Goal: Transaction & Acquisition: Book appointment/travel/reservation

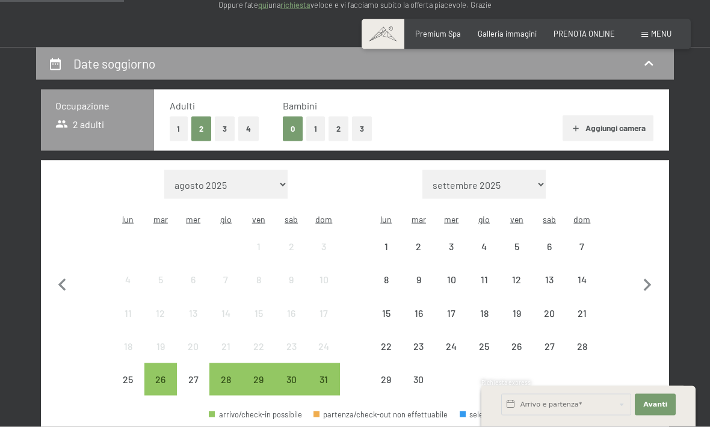
scroll to position [191, 0]
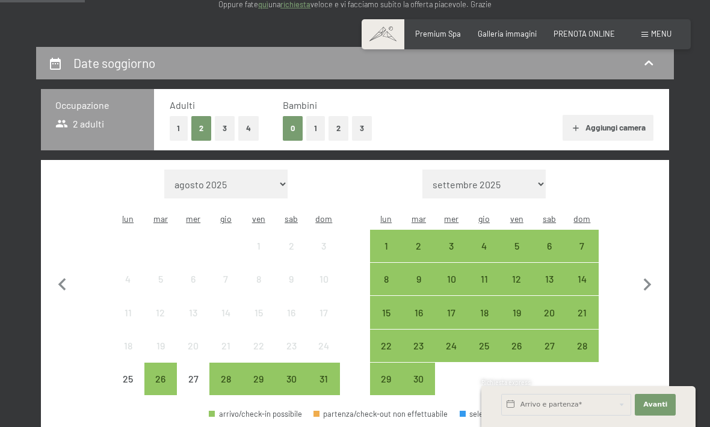
click at [552, 241] on div "6" at bounding box center [549, 256] width 30 height 30
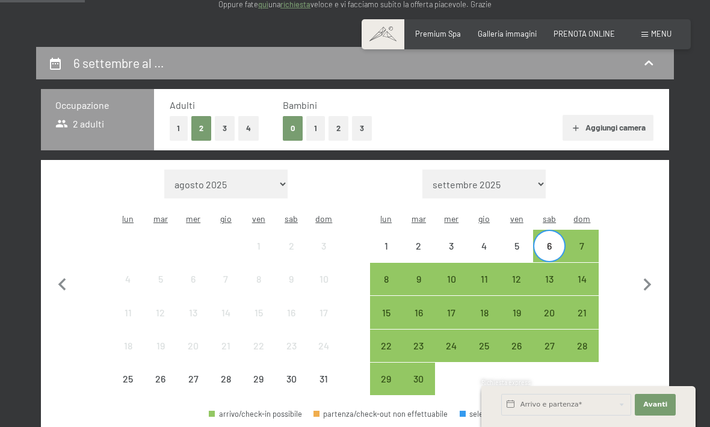
click at [388, 274] on div "8" at bounding box center [386, 289] width 30 height 30
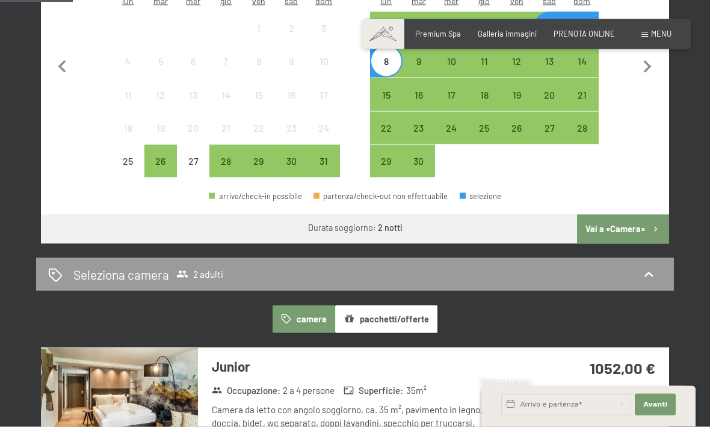
scroll to position [409, 0]
click at [616, 265] on div "Seleziona camera 2 adulti" at bounding box center [355, 273] width 614 height 17
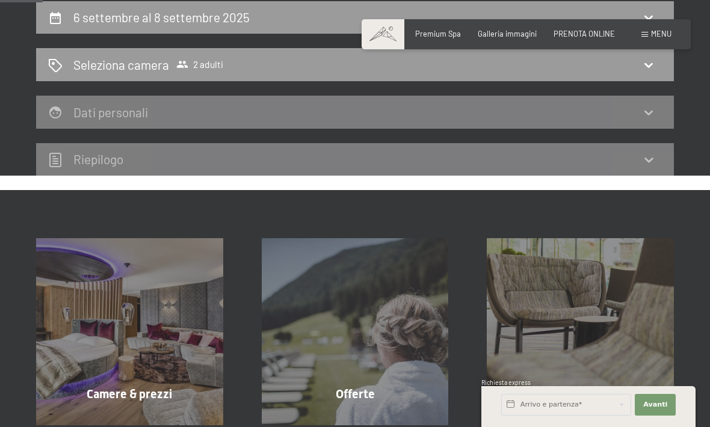
click at [103, 70] on h2 "Seleziona camera" at bounding box center [121, 64] width 96 height 17
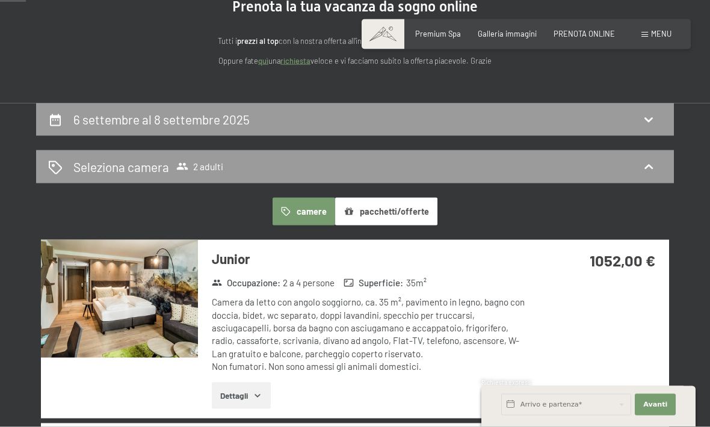
scroll to position [124, 0]
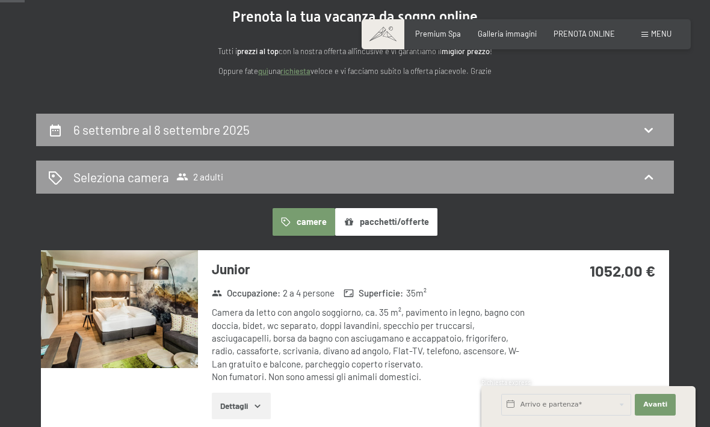
click at [93, 176] on h2 "Seleziona camera" at bounding box center [121, 176] width 96 height 17
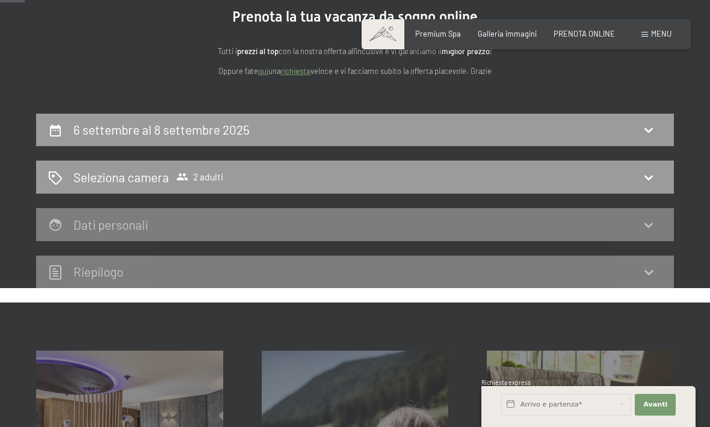
click at [655, 179] on icon at bounding box center [648, 177] width 14 height 14
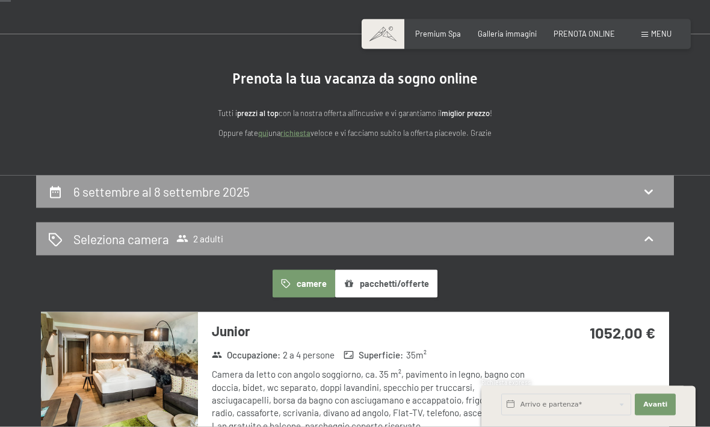
scroll to position [64, 0]
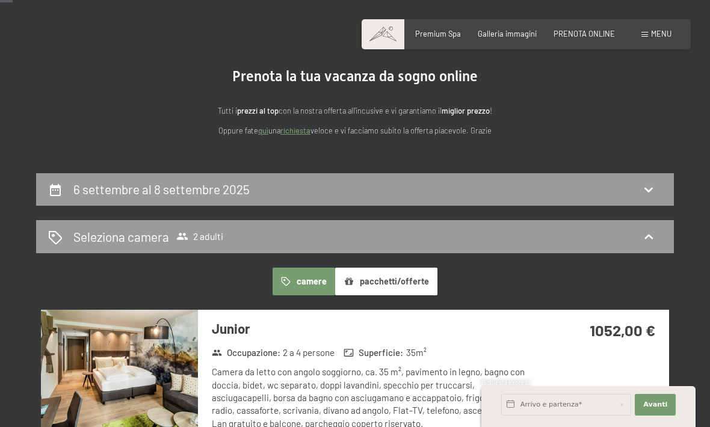
click at [118, 236] on h2 "Seleziona camera" at bounding box center [121, 236] width 96 height 17
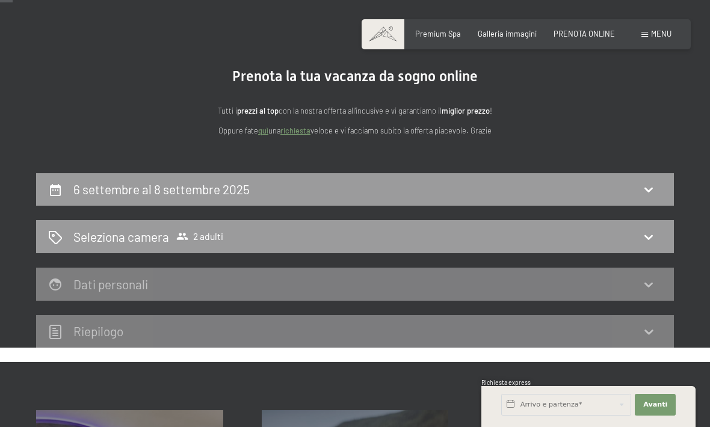
click at [112, 230] on h2 "Seleziona camera" at bounding box center [121, 236] width 96 height 17
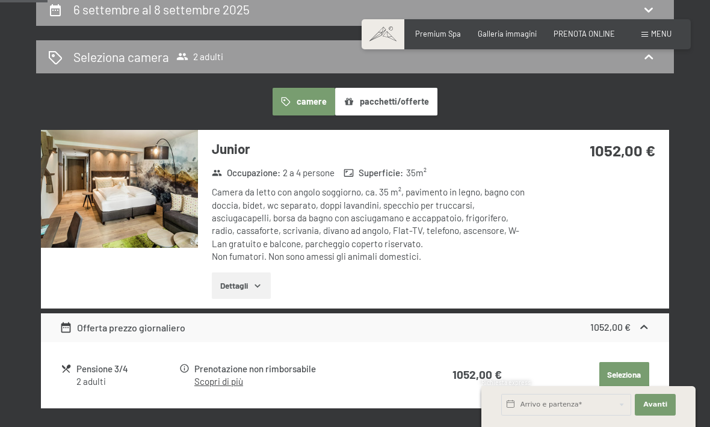
scroll to position [247, 0]
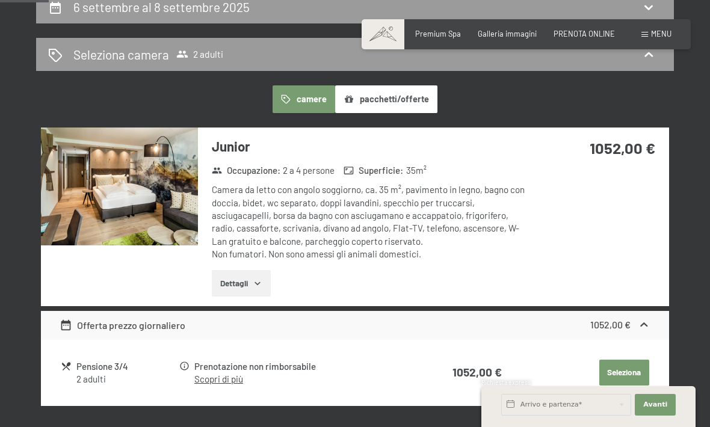
click at [220, 270] on button "Dettagli" at bounding box center [241, 283] width 58 height 26
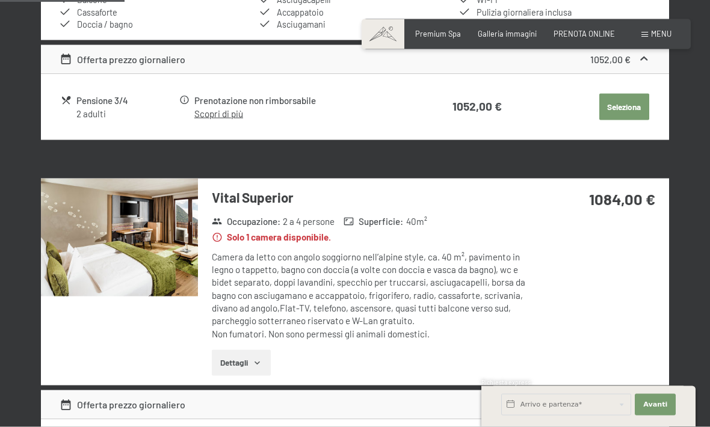
scroll to position [661, 0]
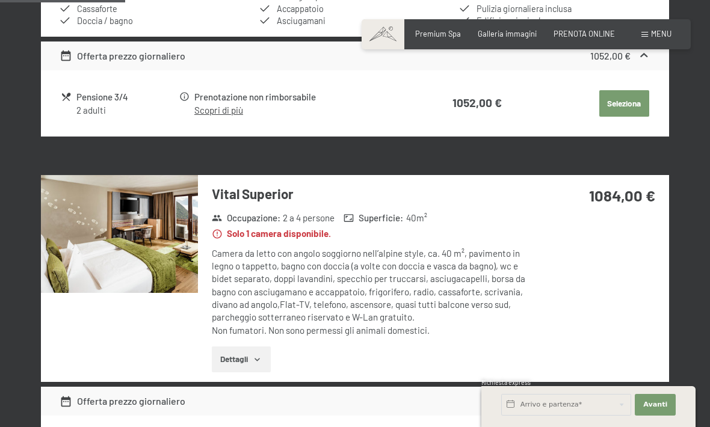
click at [230, 350] on button "Dettagli" at bounding box center [241, 360] width 58 height 26
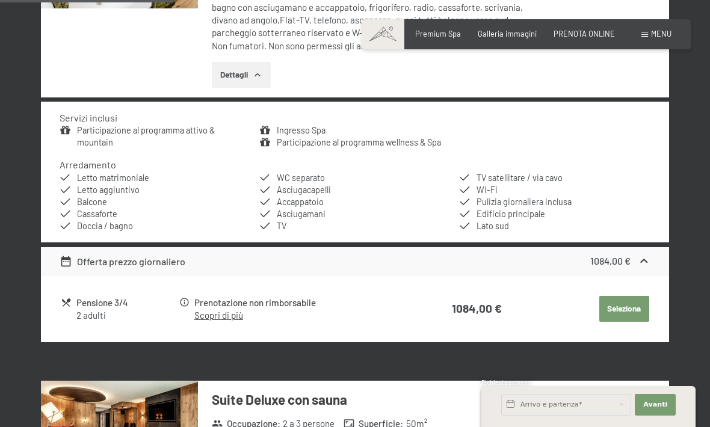
scroll to position [947, 0]
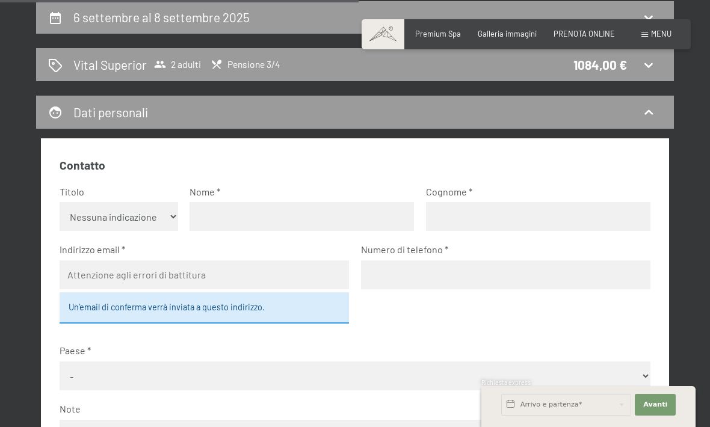
click at [651, 115] on icon at bounding box center [648, 112] width 14 height 14
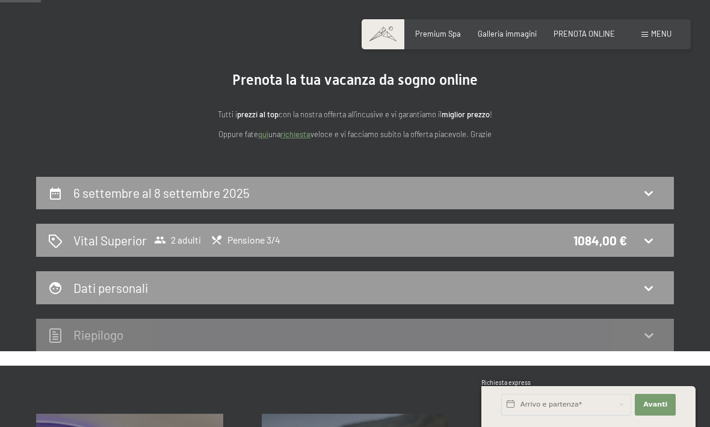
scroll to position [0, 0]
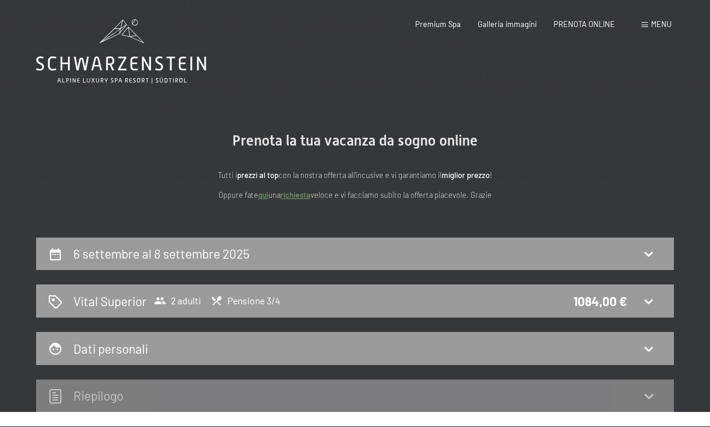
click at [600, 23] on span "PRENOTA ONLINE" at bounding box center [584, 24] width 61 height 10
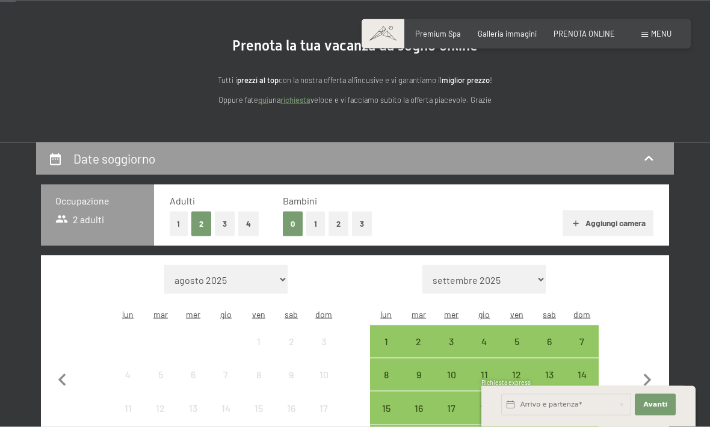
scroll to position [97, 0]
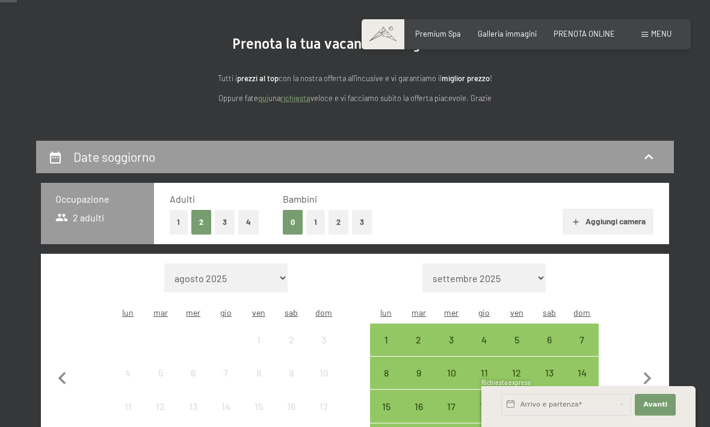
click at [341, 227] on button "2" at bounding box center [339, 222] width 20 height 25
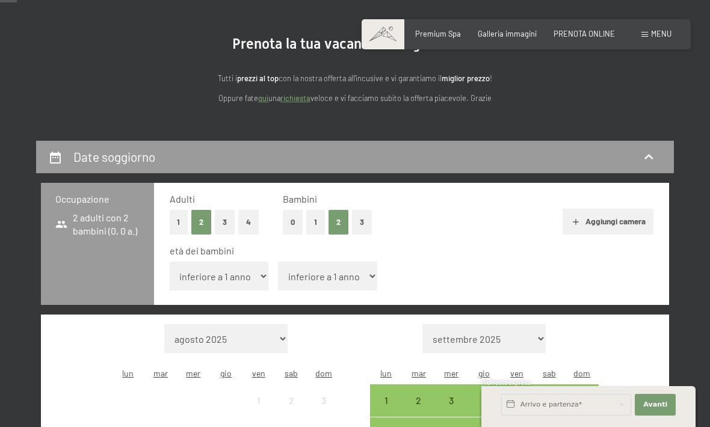
click at [257, 254] on span "Consenso marketing*" at bounding box center [283, 248] width 91 height 12
click at [232, 254] on input "Consenso marketing*" at bounding box center [226, 248] width 12 height 12
checkbox input "false"
click at [254, 275] on select "inferiore a 1 anno 1 anno 2 anni 3 anni 4 anni 5 anni 6 anni 7 anni 8 anni 9 an…" at bounding box center [219, 276] width 99 height 29
select select "5"
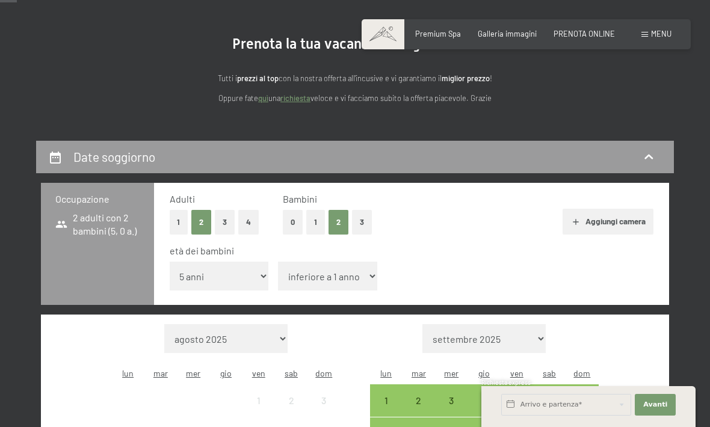
click at [354, 275] on select "inferiore a 1 anno 1 anno 2 anni 3 anni 4 anni 5 anni 6 anni 7 anni 8 anni 9 an…" at bounding box center [327, 276] width 99 height 29
select select "9"
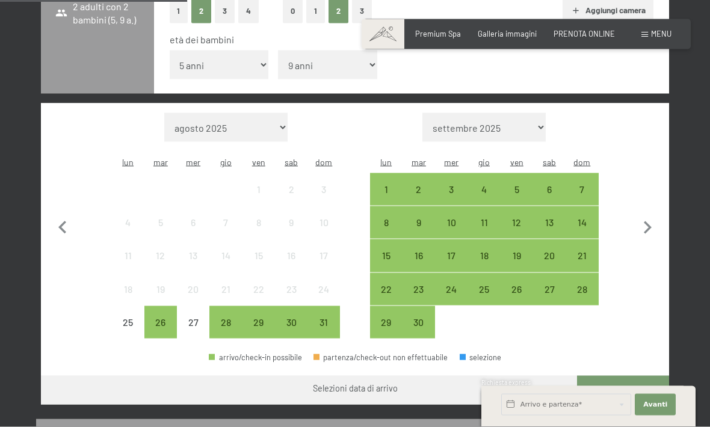
scroll to position [309, 0]
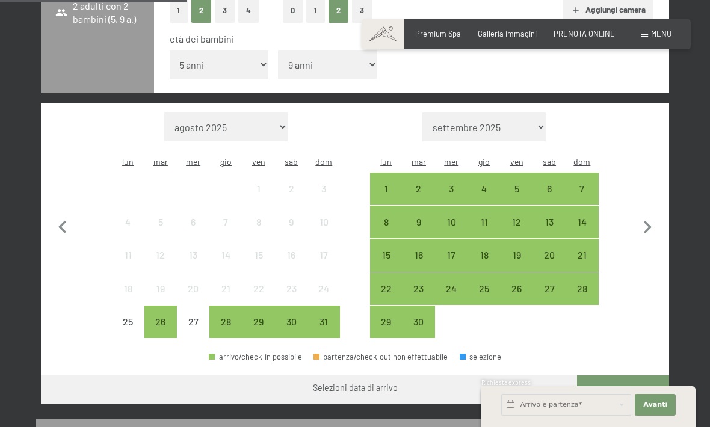
click at [552, 184] on div "6" at bounding box center [549, 199] width 30 height 30
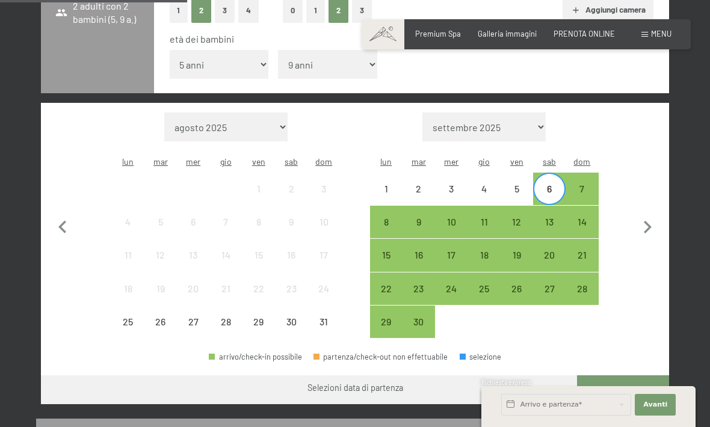
click at [389, 217] on div "8" at bounding box center [386, 232] width 30 height 30
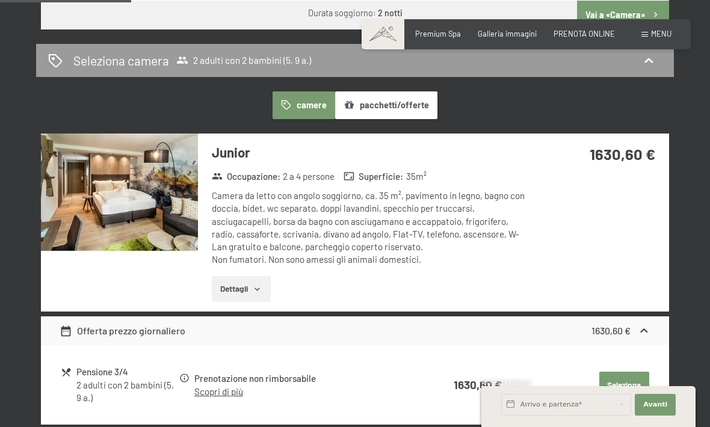
scroll to position [683, 0]
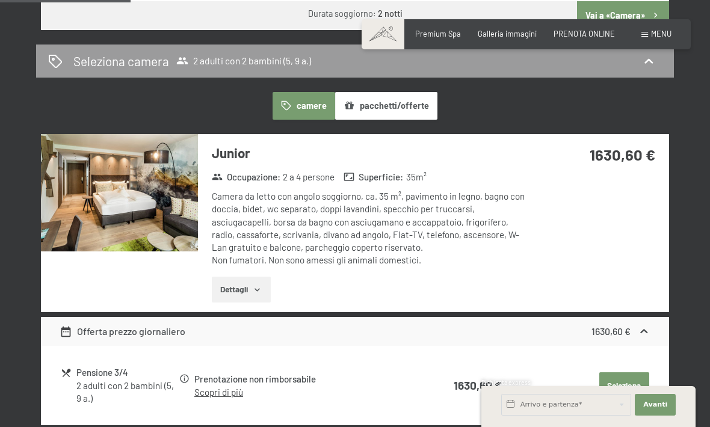
click at [632, 372] on button "Seleziona" at bounding box center [624, 385] width 50 height 26
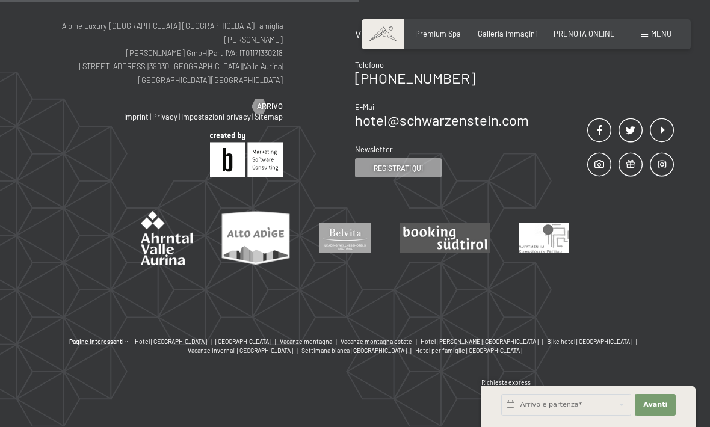
scroll to position [236, 0]
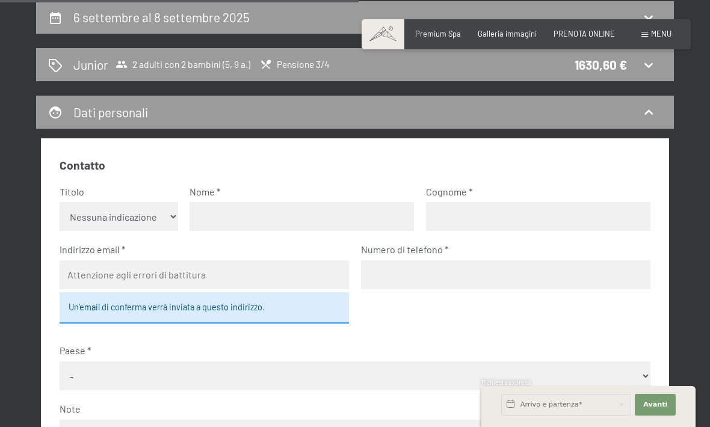
click at [651, 118] on icon at bounding box center [648, 112] width 14 height 14
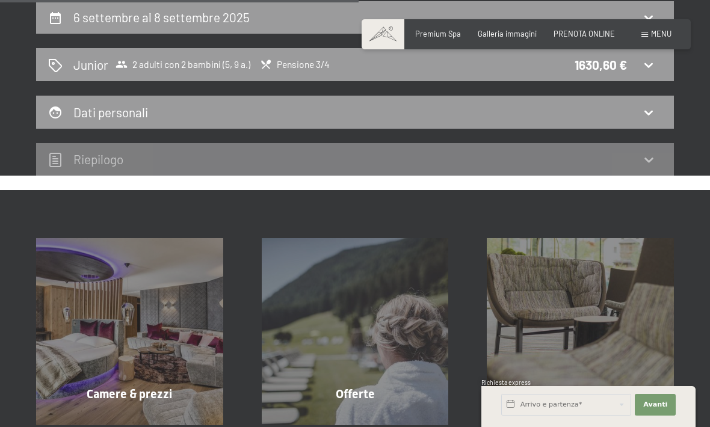
click at [92, 70] on h2 "Junior" at bounding box center [90, 64] width 35 height 17
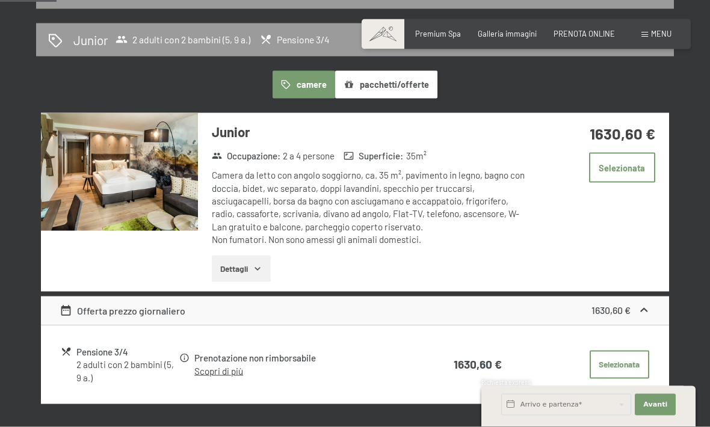
scroll to position [262, 0]
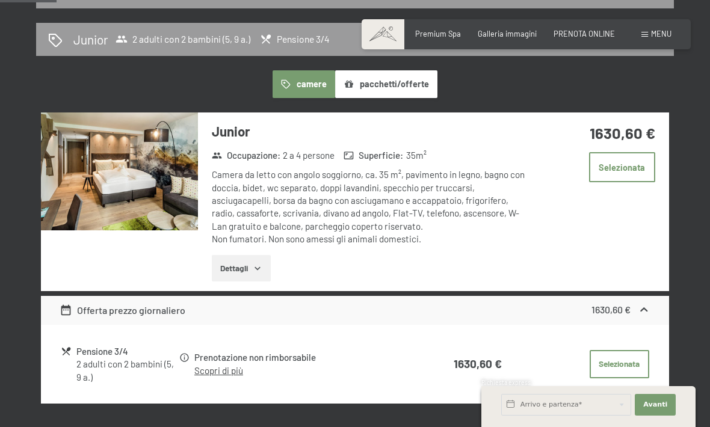
click at [226, 259] on button "Dettagli" at bounding box center [241, 268] width 58 height 26
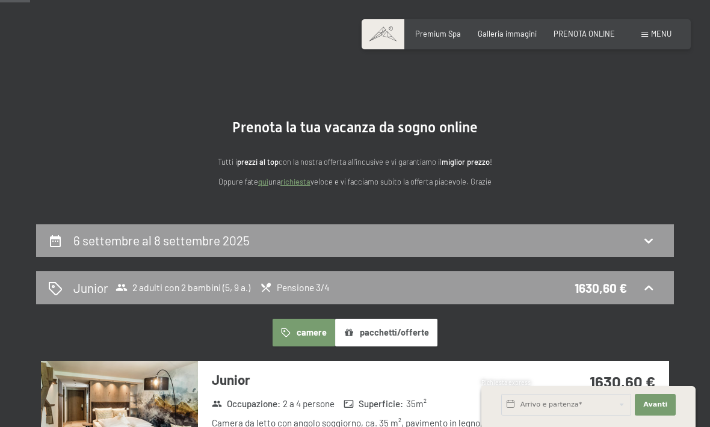
scroll to position [0, 0]
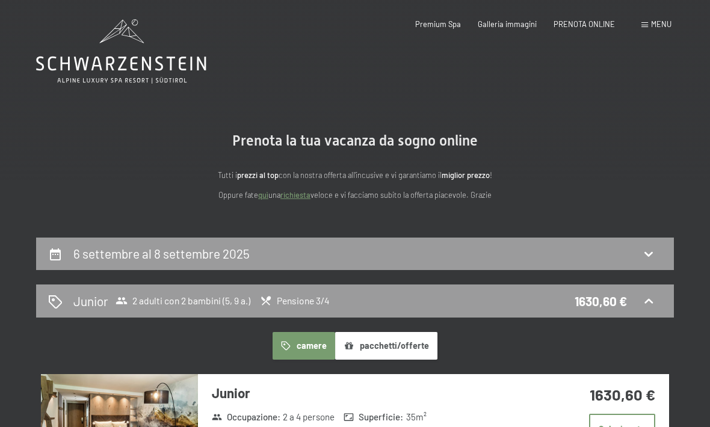
click at [648, 27] on span at bounding box center [644, 24] width 7 height 5
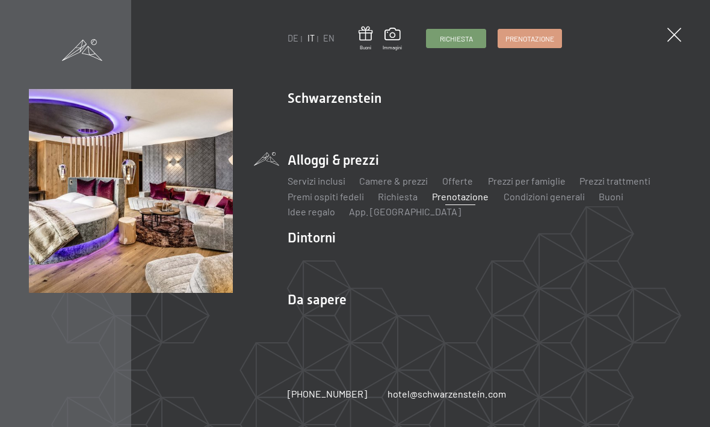
click at [81, 51] on span at bounding box center [82, 50] width 40 height 22
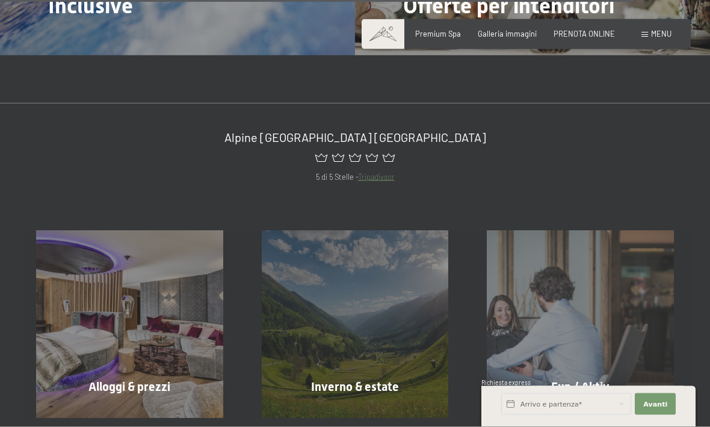
scroll to position [3896, 0]
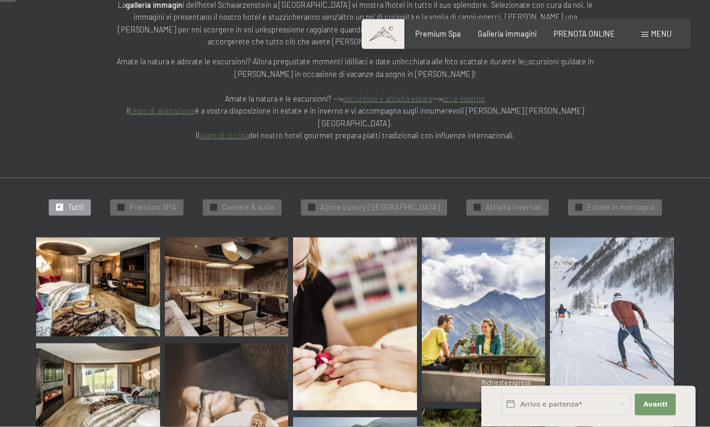
scroll to position [214, 0]
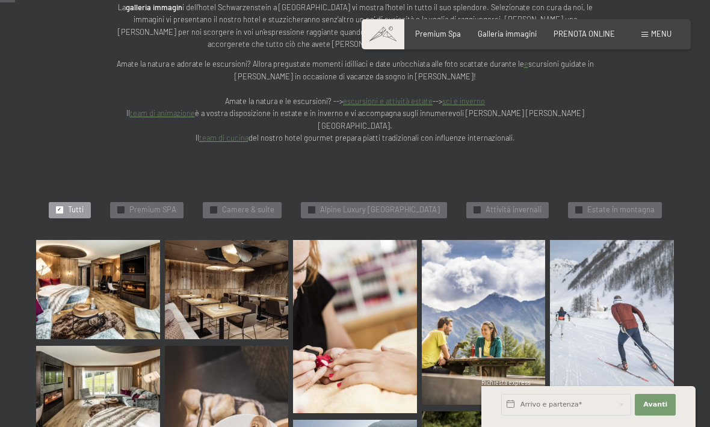
click at [126, 202] on div "✓ Premium SPA" at bounding box center [146, 210] width 73 height 17
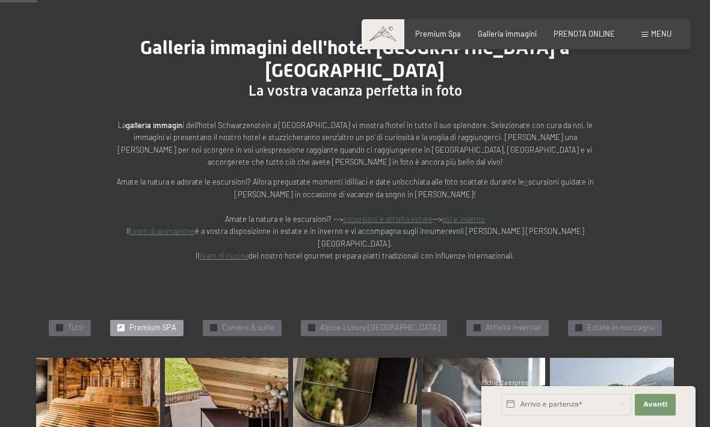
scroll to position [97, 0]
click at [110, 320] on div "✓ Premium SPA" at bounding box center [146, 328] width 73 height 17
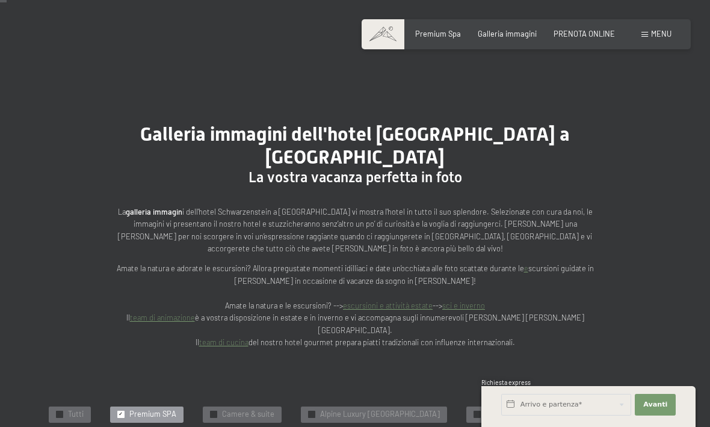
scroll to position [0, 0]
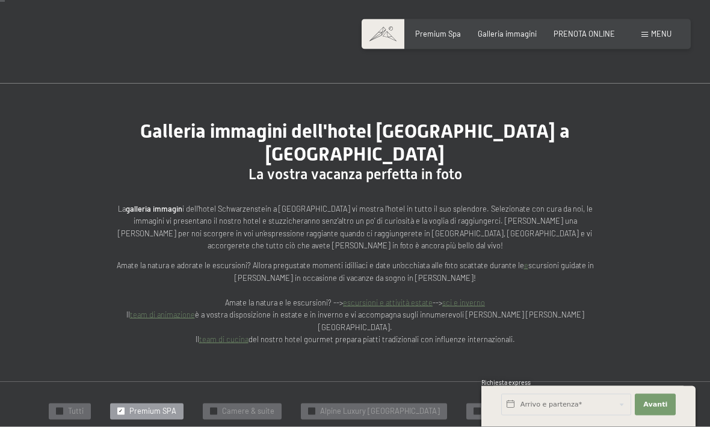
click at [645, 37] on span at bounding box center [644, 34] width 7 height 5
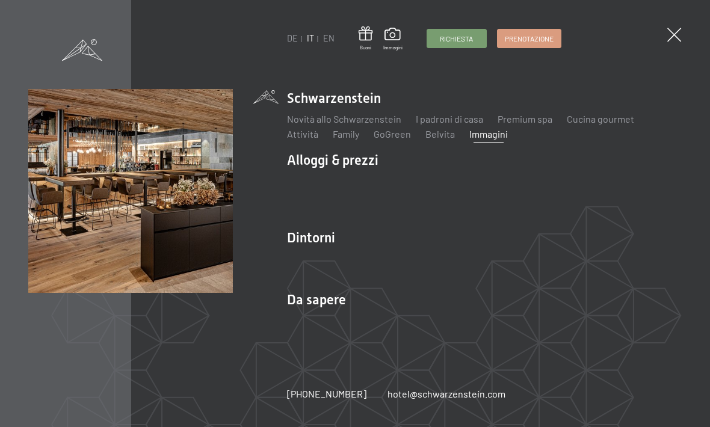
click at [540, 120] on link "Premium spa" at bounding box center [525, 118] width 55 height 11
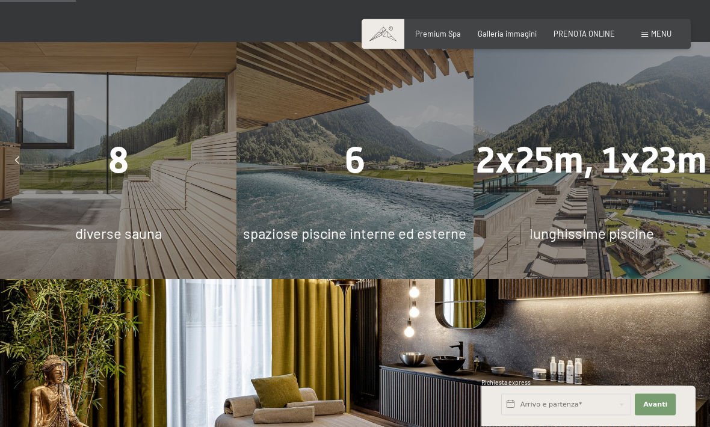
scroll to position [731, 0]
click at [295, 186] on div "6" at bounding box center [354, 160] width 236 height 51
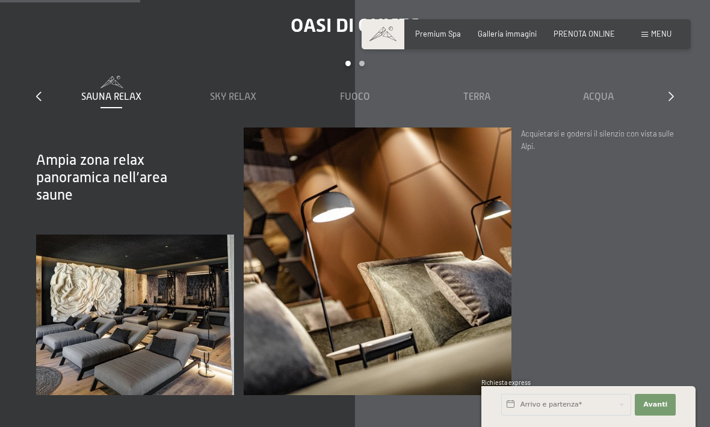
scroll to position [1349, 0]
click at [212, 103] on div "Sky Relax" at bounding box center [233, 96] width 112 height 13
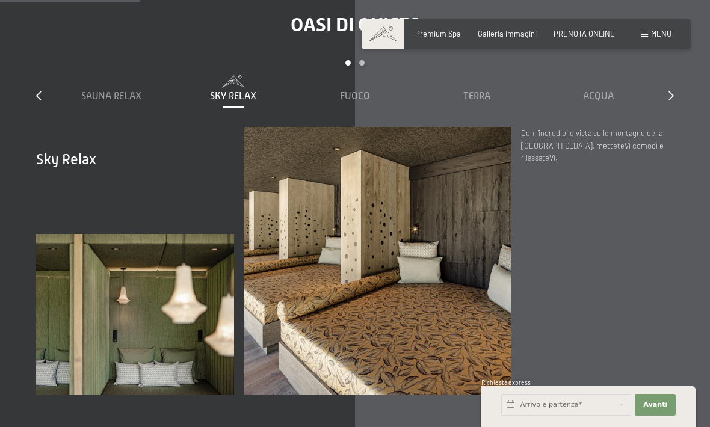
click at [362, 103] on div "Fuoco" at bounding box center [355, 96] width 112 height 13
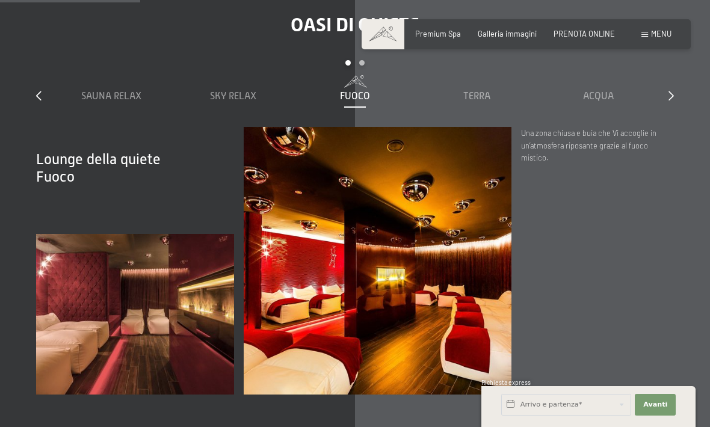
click at [484, 102] on span "Terra" at bounding box center [476, 96] width 27 height 11
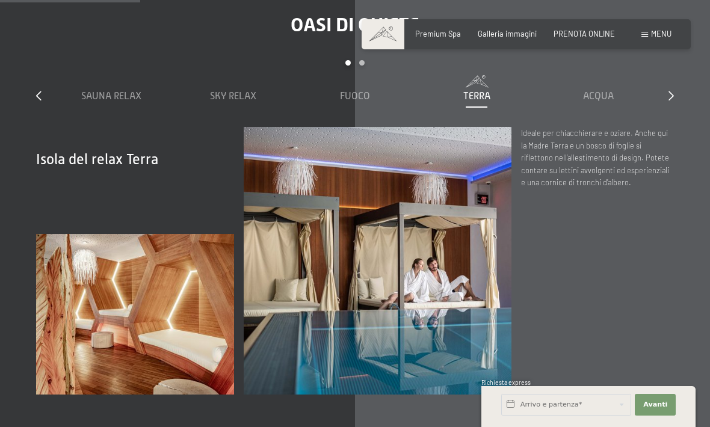
click at [602, 102] on span "Acqua" at bounding box center [598, 96] width 31 height 11
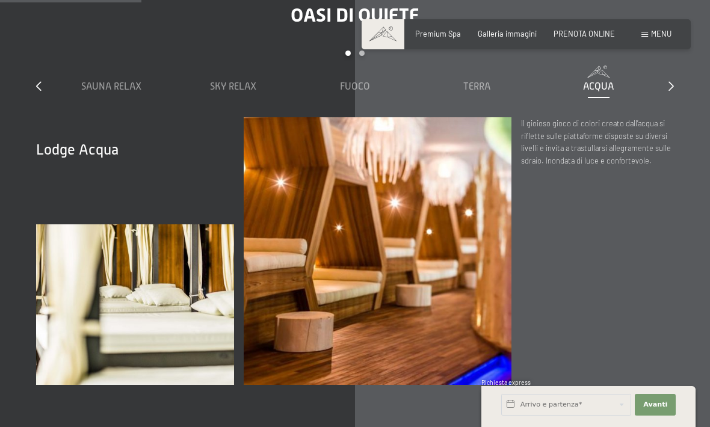
scroll to position [1359, 0]
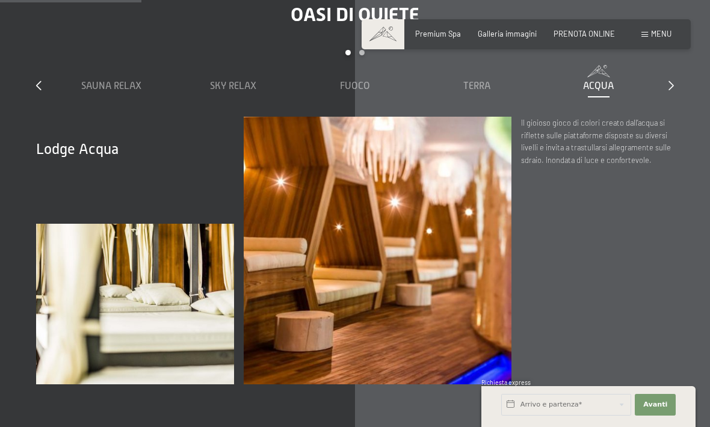
click at [669, 90] on icon at bounding box center [671, 86] width 5 height 10
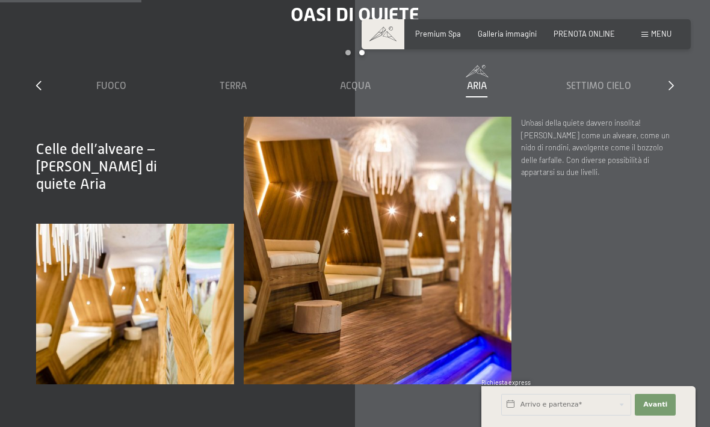
click at [476, 91] on span "Aria" at bounding box center [477, 86] width 20 height 11
click at [611, 93] on div "Settimo Cielo" at bounding box center [599, 85] width 112 height 13
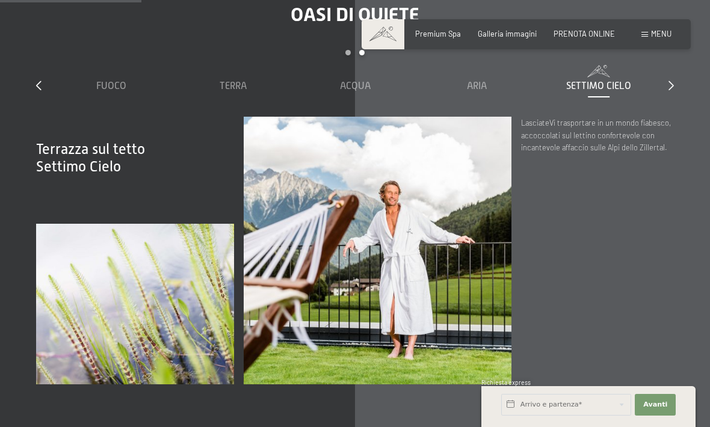
click at [666, 108] on div "slide 3 to 7 of 7 Sauna relax Sky Relax Fuoco Terra Acqua Aria Settimo Cielo" at bounding box center [355, 83] width 638 height 67
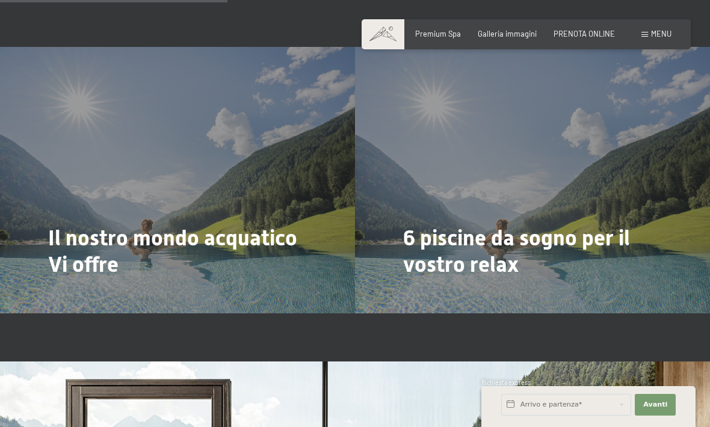
scroll to position [2195, 0]
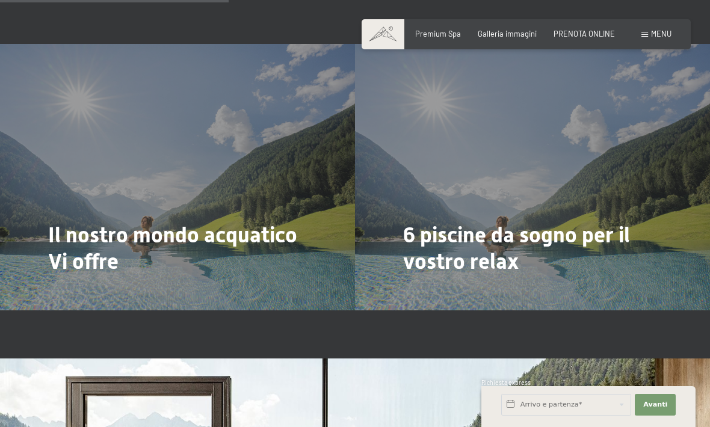
click at [415, 288] on div at bounding box center [410, 295] width 8 height 14
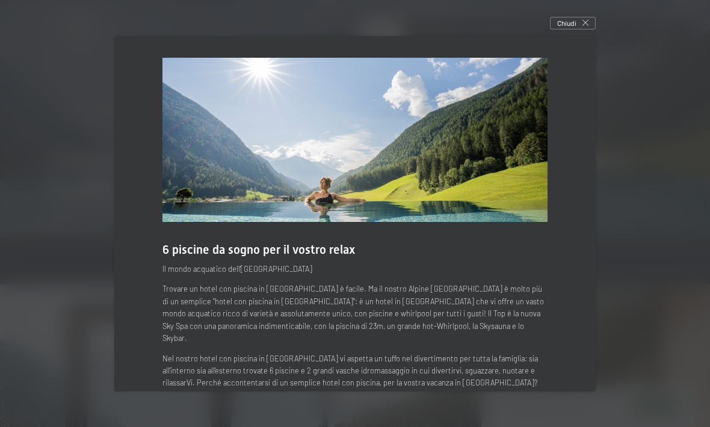
scroll to position [2269, 0]
click at [587, 30] on div "Chiudi" at bounding box center [573, 23] width 46 height 13
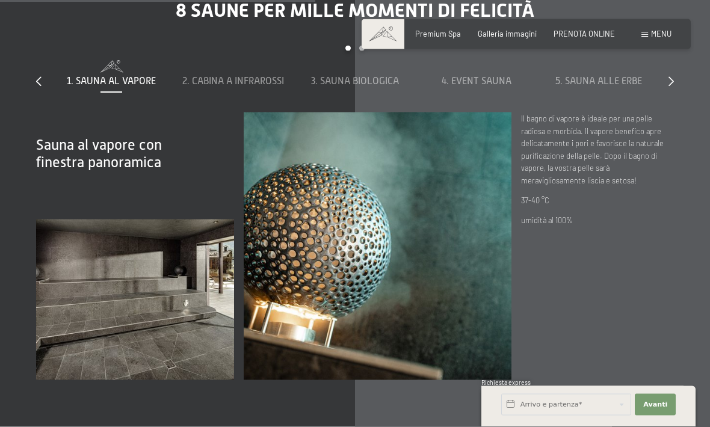
scroll to position [3032, 0]
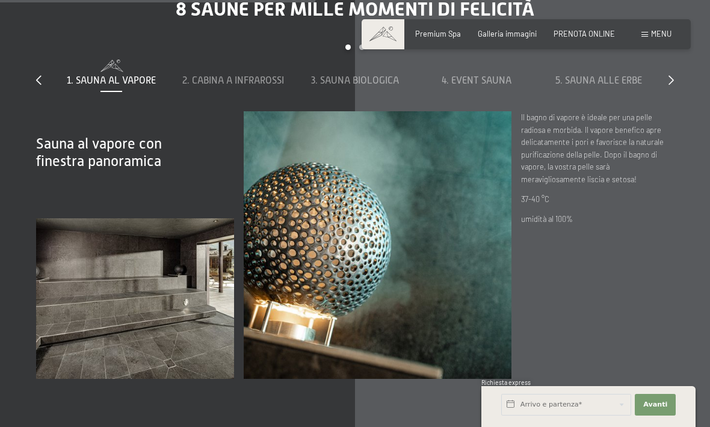
click at [199, 86] on span "2. Cabina a infrarossi" at bounding box center [233, 80] width 102 height 11
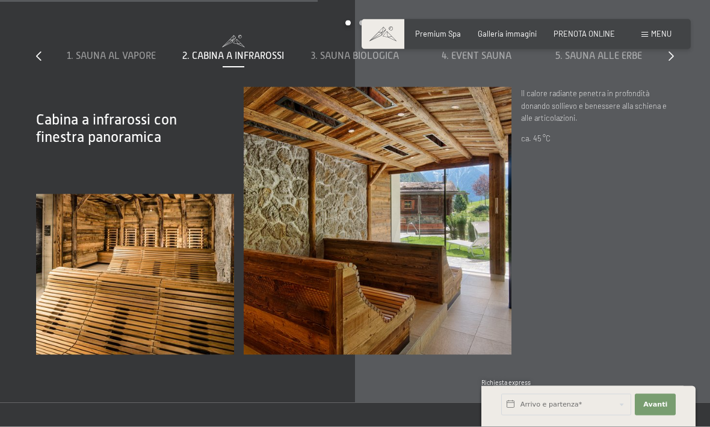
scroll to position [3055, 0]
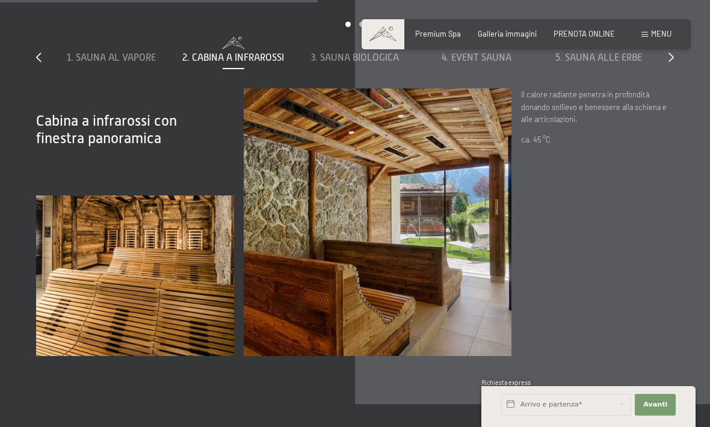
click at [385, 64] on div "3. Sauna biologica" at bounding box center [355, 57] width 112 height 13
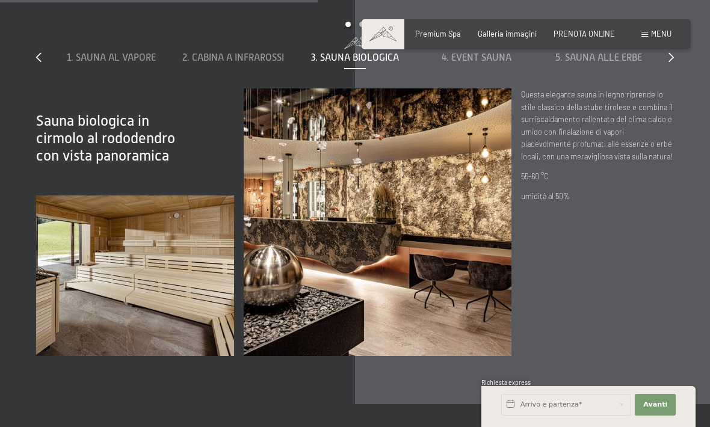
click at [498, 63] on span "4. Event Sauna" at bounding box center [477, 57] width 70 height 11
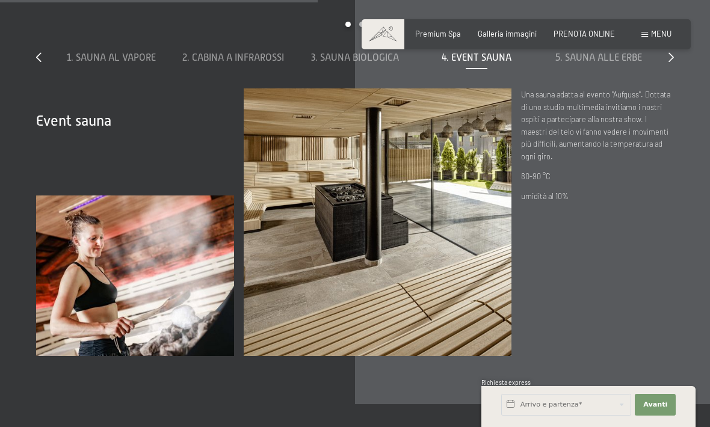
click at [594, 63] on span "5. Sauna alle erbe" at bounding box center [598, 57] width 87 height 11
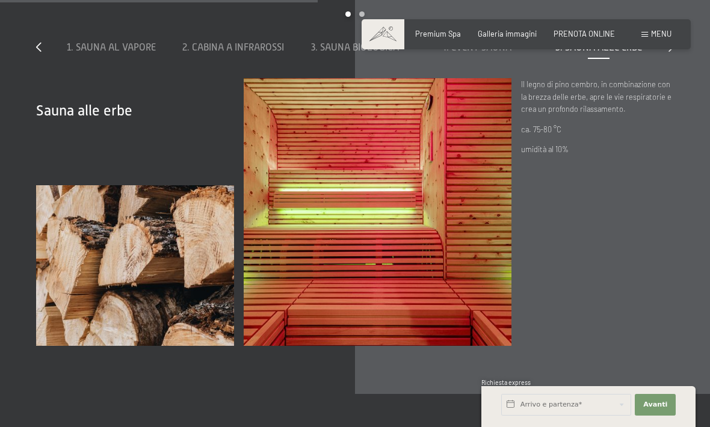
scroll to position [3069, 0]
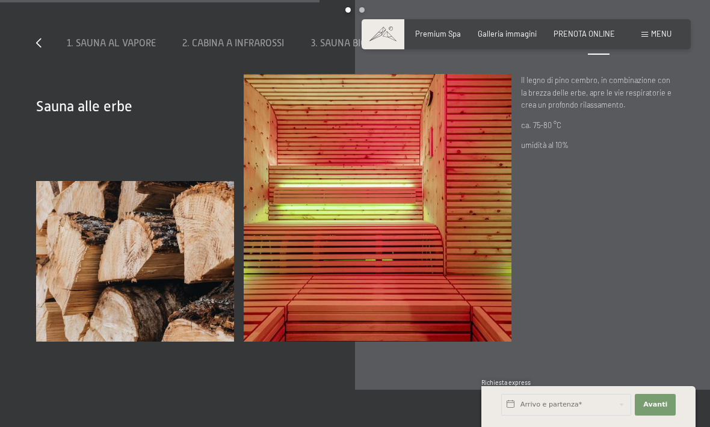
click at [671, 48] on icon at bounding box center [671, 43] width 5 height 10
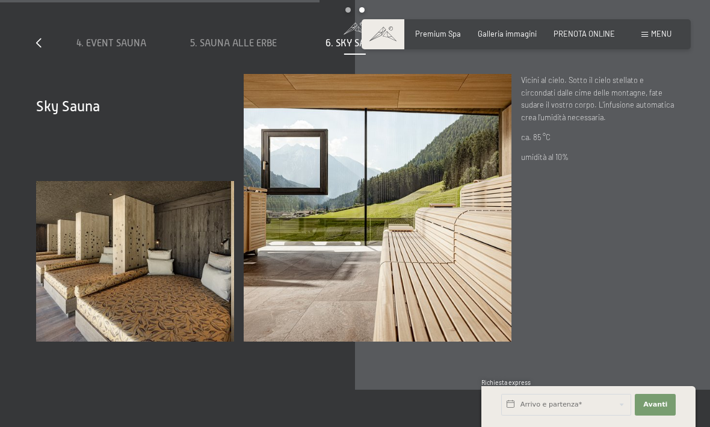
click at [501, 50] on div "7. Sauna rustica" at bounding box center [477, 43] width 112 height 13
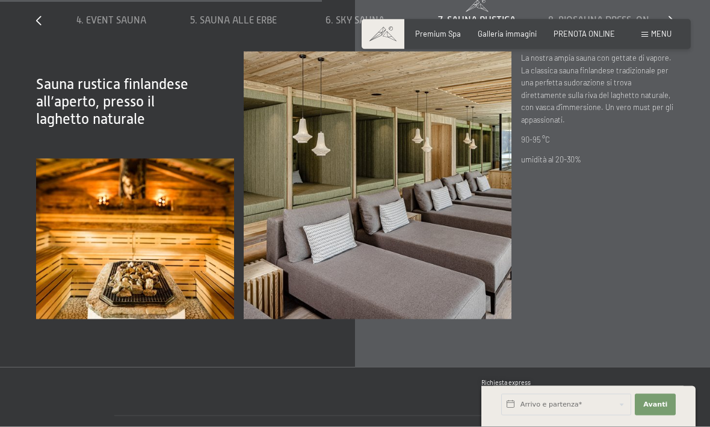
scroll to position [3092, 0]
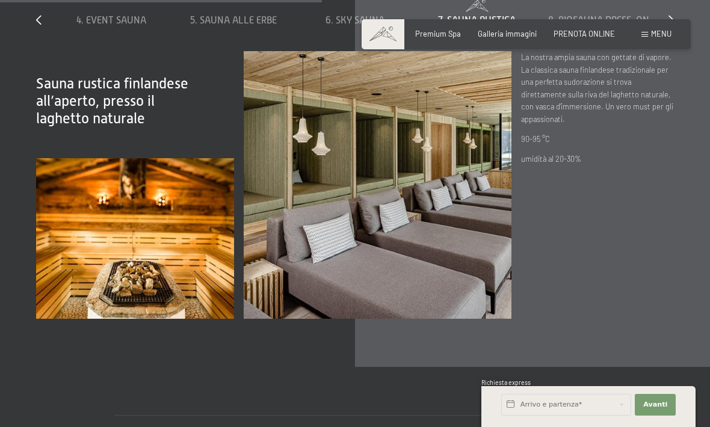
click at [620, 26] on span "8. Biosauna dress-on" at bounding box center [598, 20] width 101 height 11
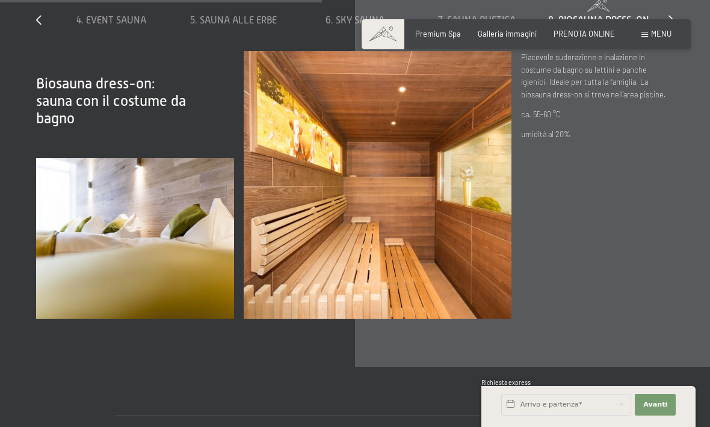
click at [666, 51] on div "slide 4 to 8 of 8 1. Sauna al vapore 2. Cabina a infrarossi 3. Sauna biologica …" at bounding box center [355, 17] width 638 height 67
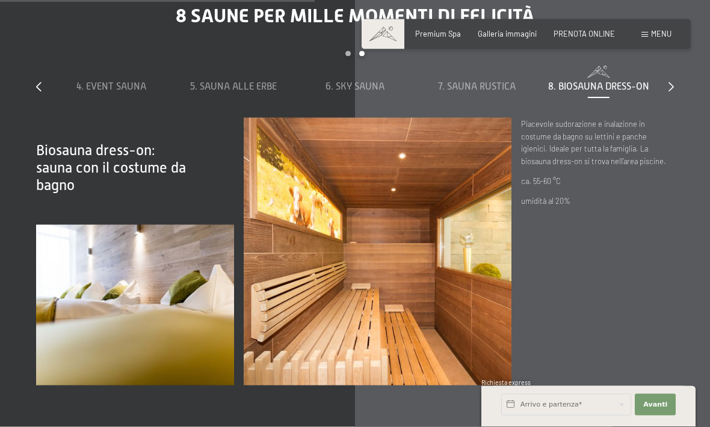
scroll to position [3026, 0]
click at [487, 93] on div "7. Sauna rustica" at bounding box center [477, 86] width 112 height 13
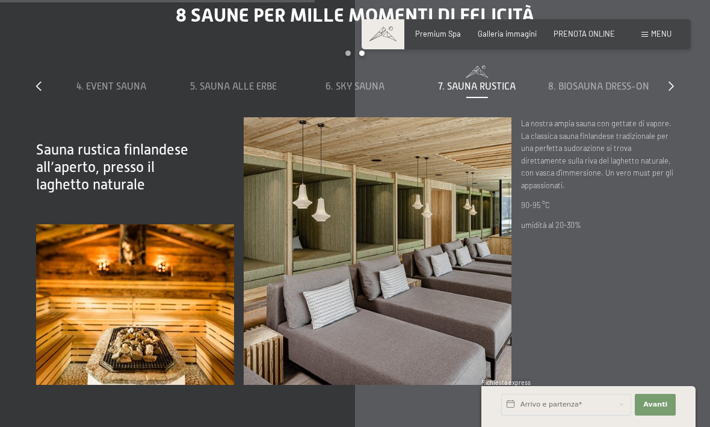
click at [379, 92] on span "6. Sky Sauna" at bounding box center [355, 86] width 59 height 11
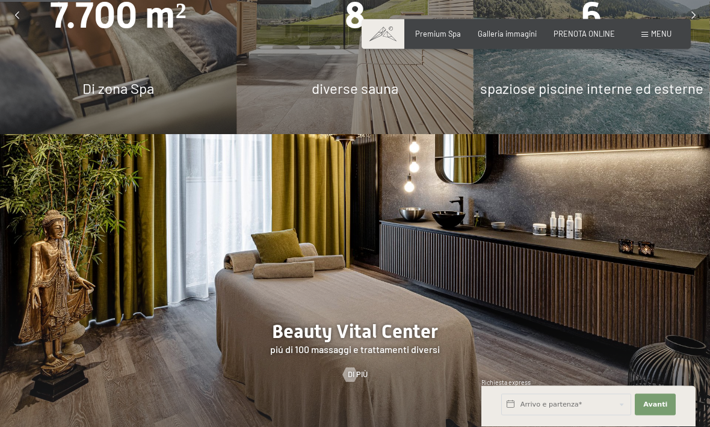
click at [648, 36] on span at bounding box center [644, 34] width 7 height 5
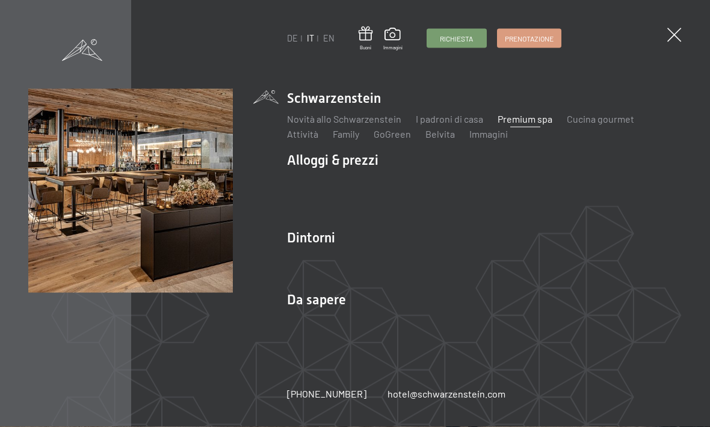
scroll to position [876, 0]
click at [548, 40] on span "Prenotazione" at bounding box center [529, 39] width 49 height 10
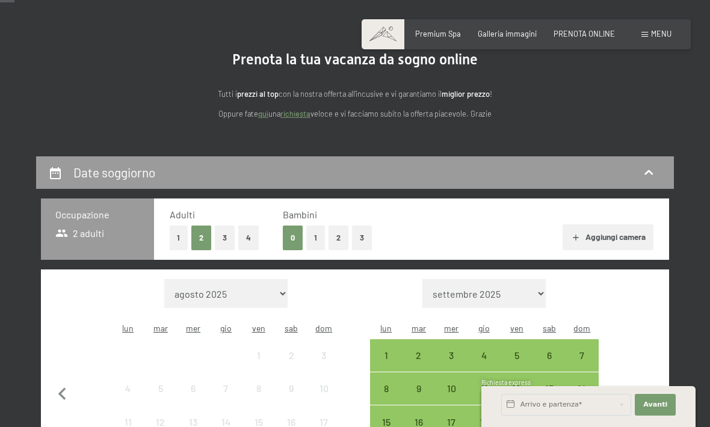
scroll to position [84, 0]
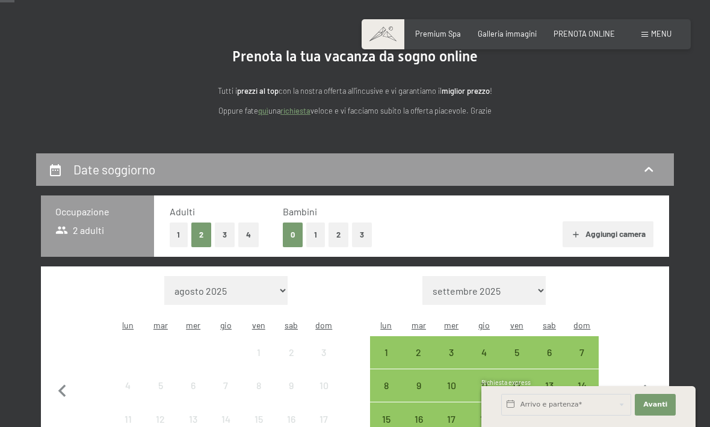
click at [347, 236] on button "2" at bounding box center [339, 235] width 20 height 25
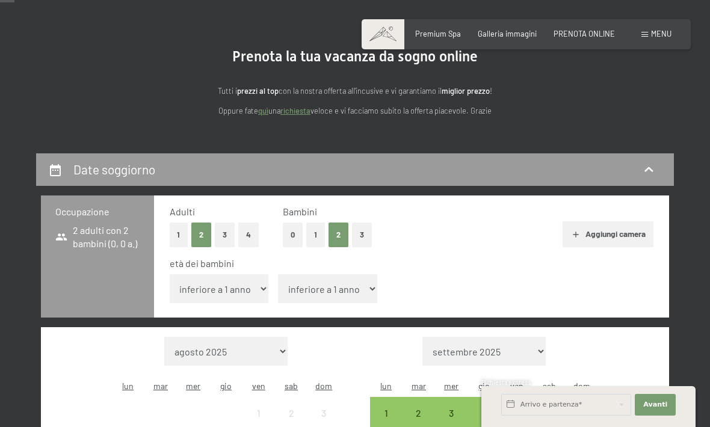
click at [254, 284] on select "inferiore a 1 anno 1 anno 2 anni 3 anni 4 anni 5 anni 6 anni 7 anni 8 anni 9 an…" at bounding box center [219, 288] width 99 height 29
select select "5"
click at [354, 285] on select "inferiore a 1 anno 1 anno 2 anni 3 anni 4 anni 5 anni 6 anni 7 anni 8 anni 9 an…" at bounding box center [327, 288] width 99 height 29
select select "9"
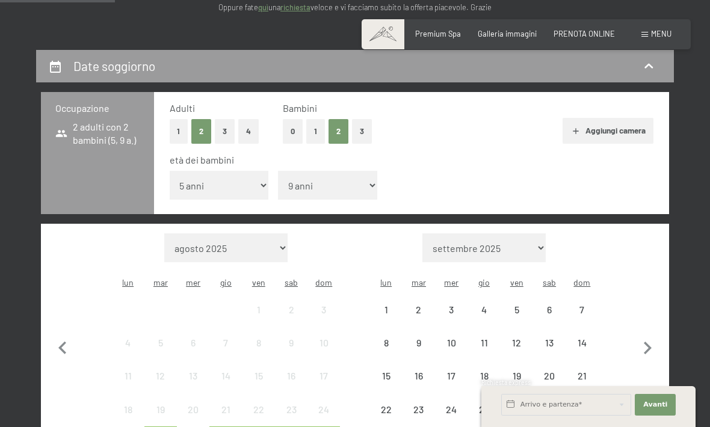
scroll to position [196, 0]
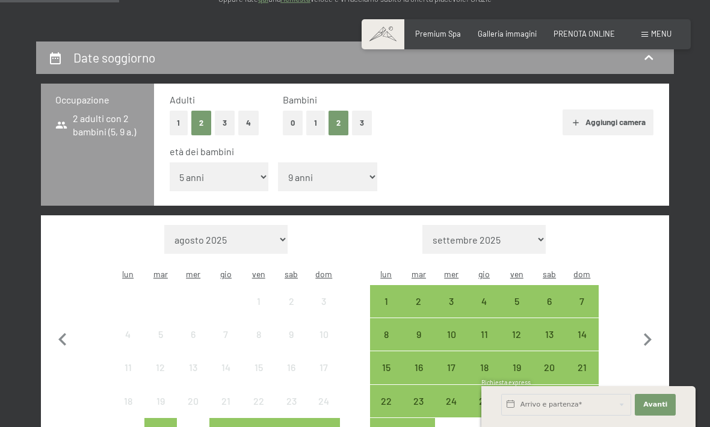
click at [548, 297] on div "6" at bounding box center [549, 312] width 30 height 30
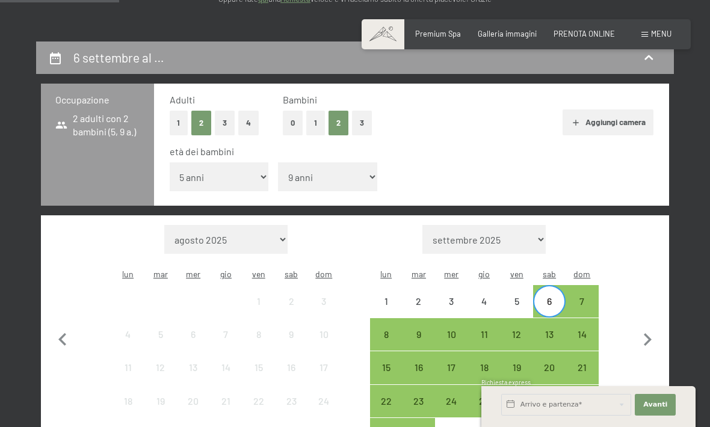
click at [388, 330] on div "8" at bounding box center [386, 345] width 30 height 30
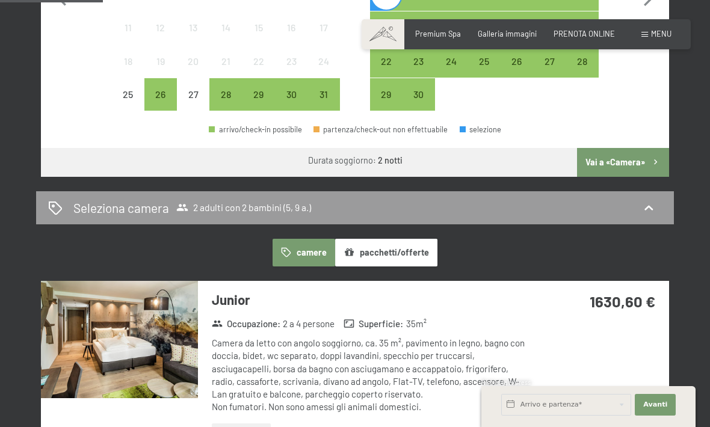
click at [619, 148] on button "Vai a «Camera»" at bounding box center [623, 162] width 92 height 29
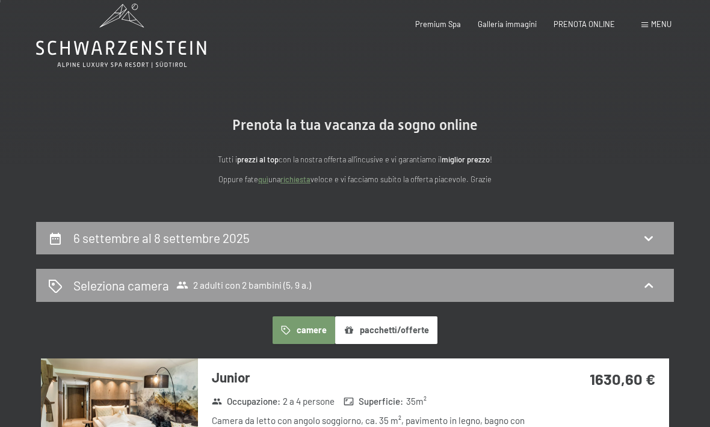
scroll to position [0, 0]
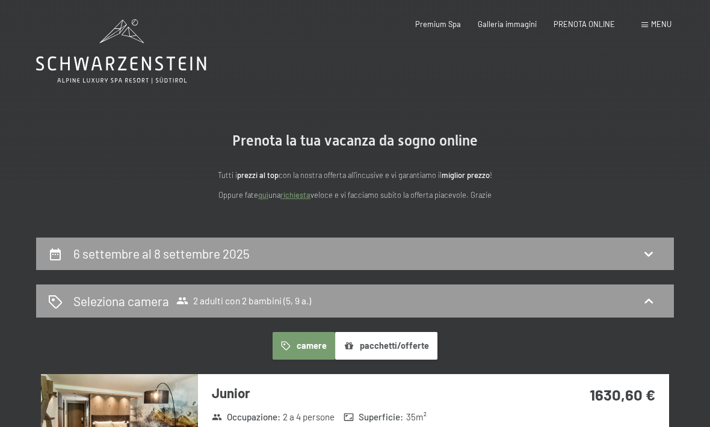
click at [641, 30] on div "Prenotazione Richiesta Premium Spa Galleria immagini PRENOTA ONLINE Menu DE IT …" at bounding box center [526, 24] width 291 height 11
click at [650, 28] on div "Menu" at bounding box center [656, 24] width 30 height 11
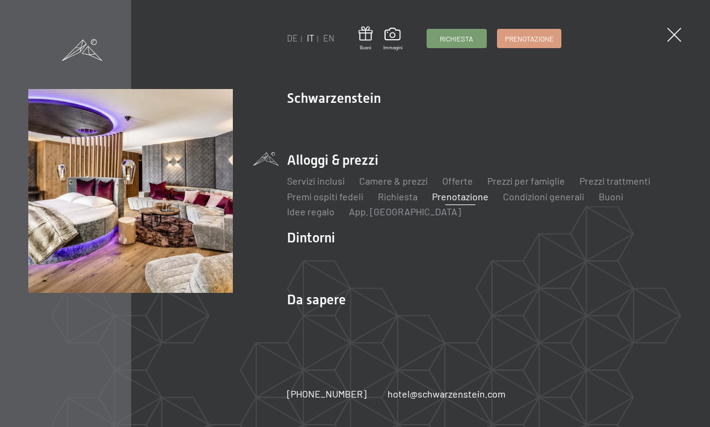
click at [672, 36] on span at bounding box center [674, 35] width 14 height 14
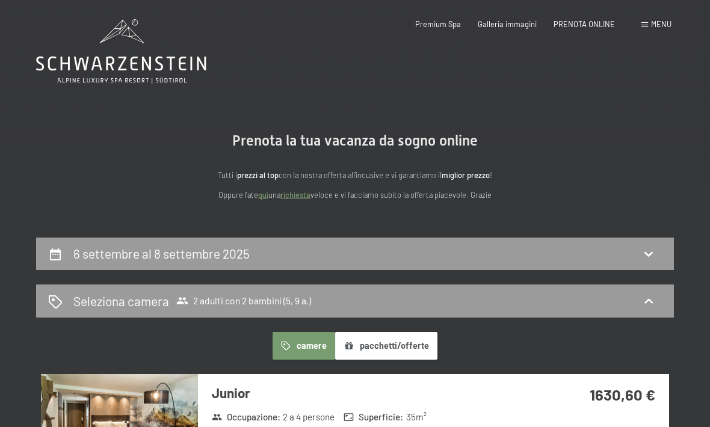
click at [73, 66] on icon at bounding box center [121, 51] width 170 height 64
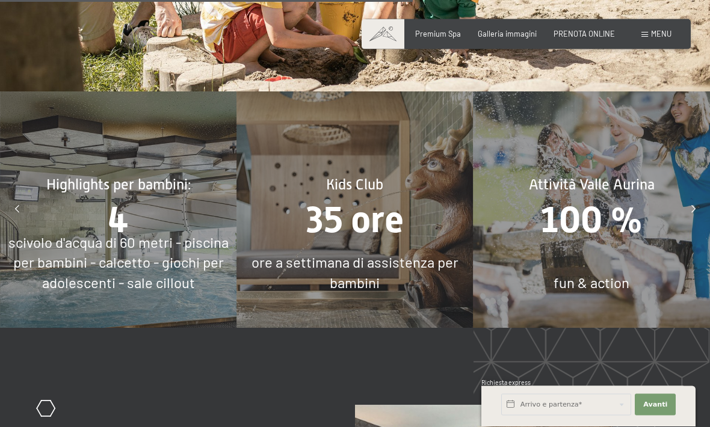
scroll to position [3936, 0]
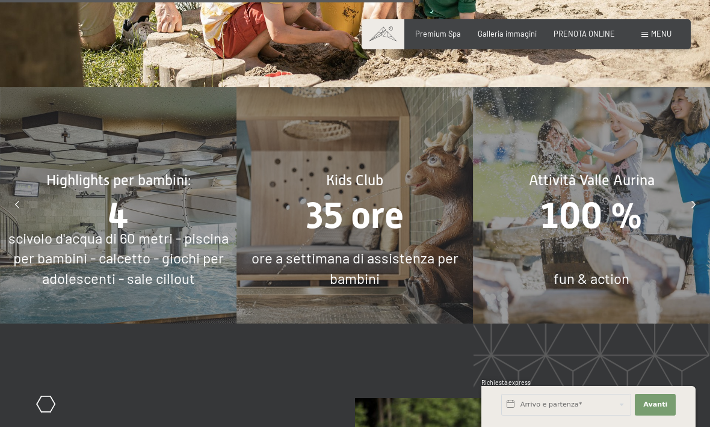
click at [77, 225] on div "4" at bounding box center [118, 215] width 236 height 51
click at [117, 221] on span "4" at bounding box center [118, 215] width 21 height 42
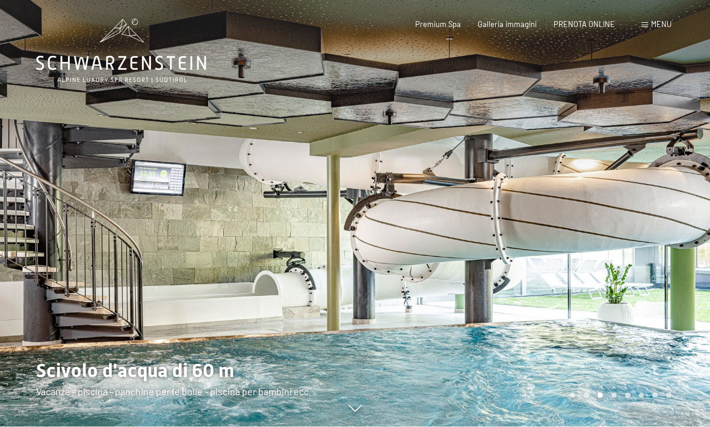
scroll to position [0, 0]
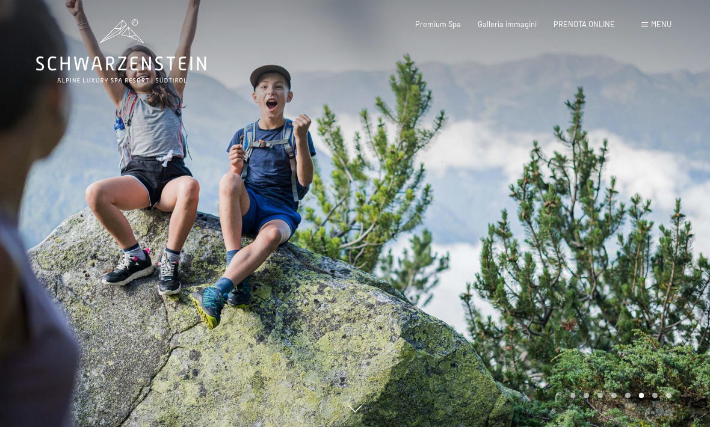
click at [666, 25] on span "Menu" at bounding box center [661, 24] width 20 height 10
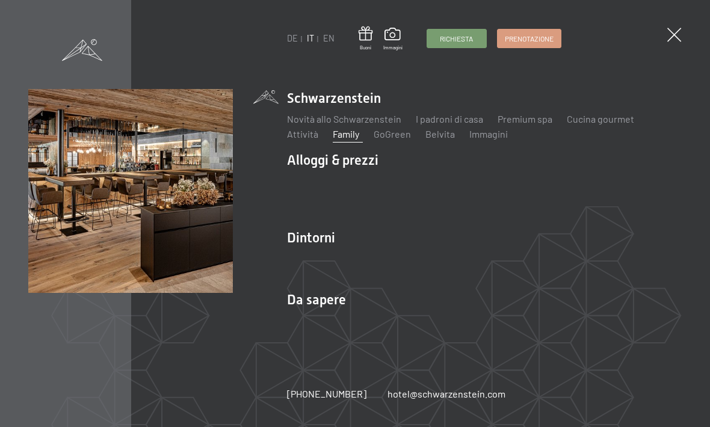
click at [441, 140] on link "Belvita" at bounding box center [439, 133] width 29 height 11
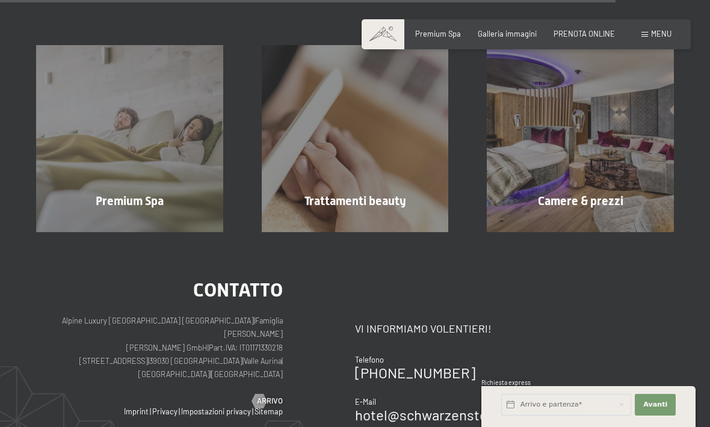
scroll to position [1143, 0]
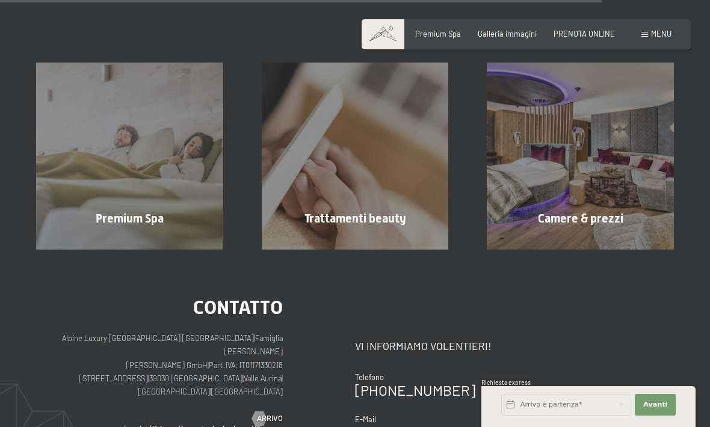
click at [91, 210] on div "Premium Spa" at bounding box center [130, 218] width 226 height 17
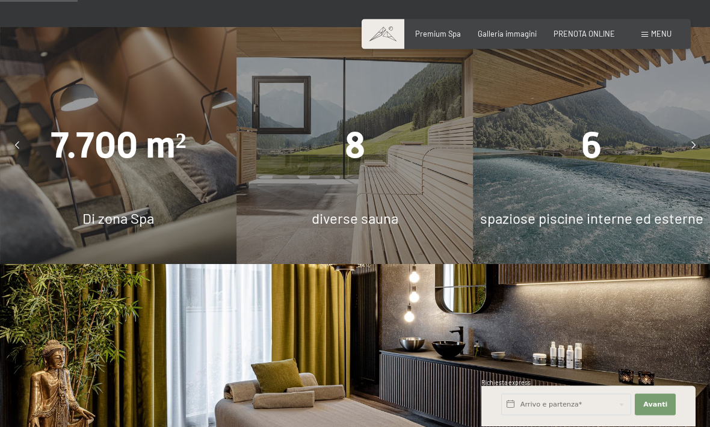
scroll to position [748, 0]
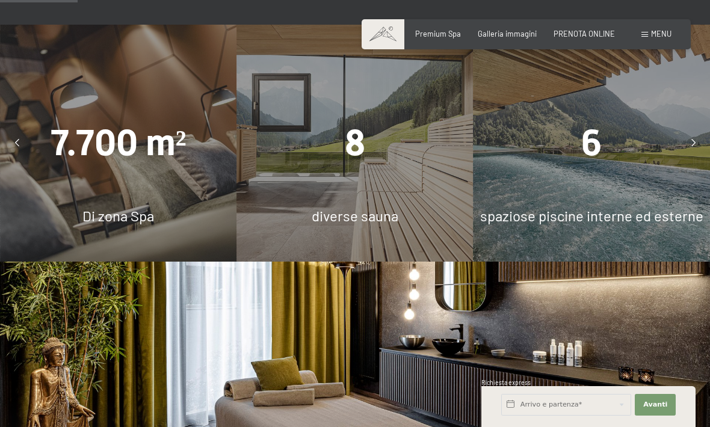
click at [645, 168] on div "6" at bounding box center [592, 142] width 236 height 51
click at [622, 224] on span "spaziose piscine interne ed esterne" at bounding box center [591, 215] width 223 height 17
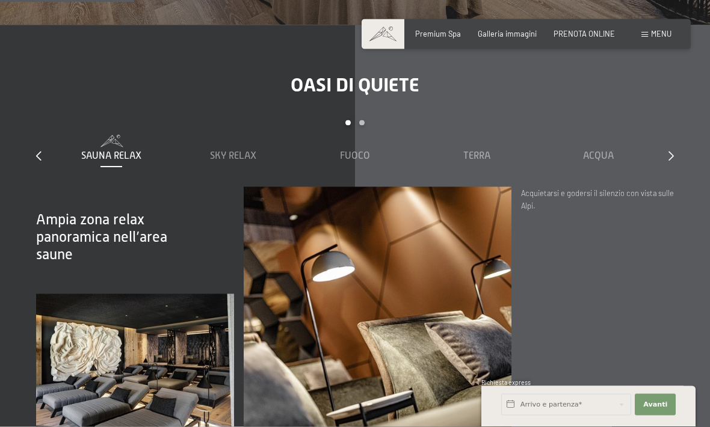
scroll to position [1289, 0]
click at [606, 161] on span "Acqua" at bounding box center [598, 155] width 31 height 11
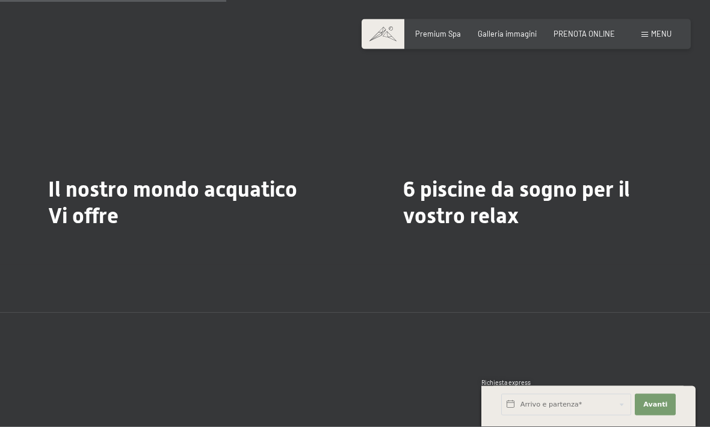
scroll to position [2185, 0]
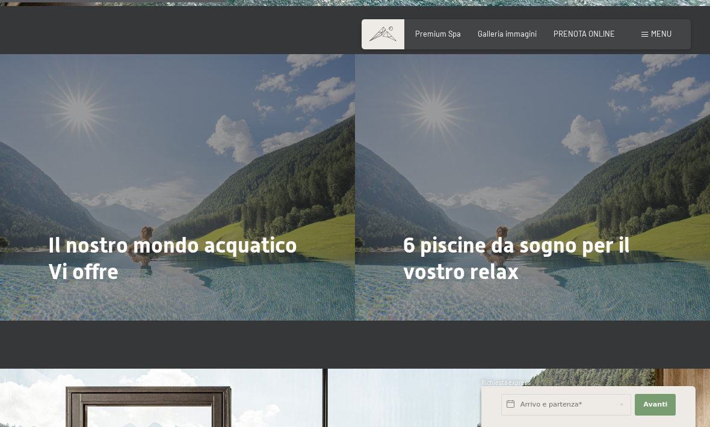
click at [610, 236] on span "6 piscine da sogno per il vostro relax" at bounding box center [516, 258] width 227 height 51
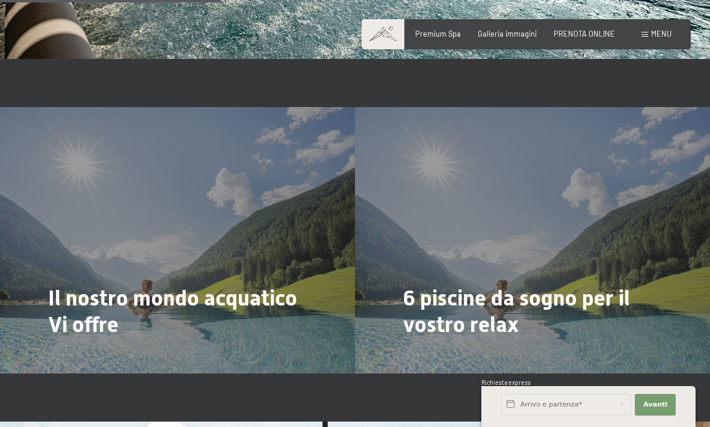
scroll to position [2125, 0]
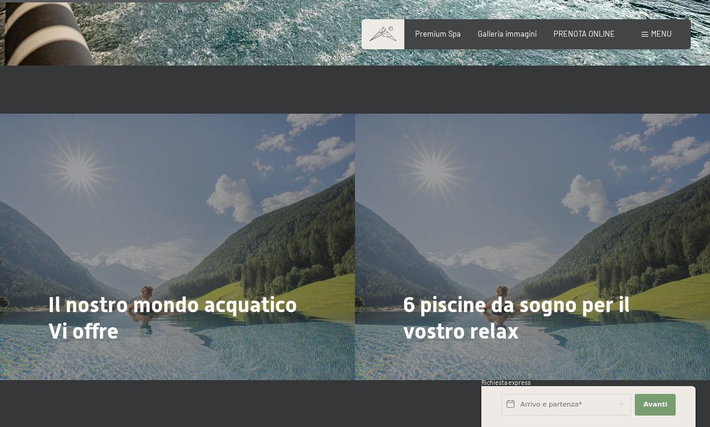
click at [419, 359] on span "Di più" at bounding box center [418, 364] width 20 height 11
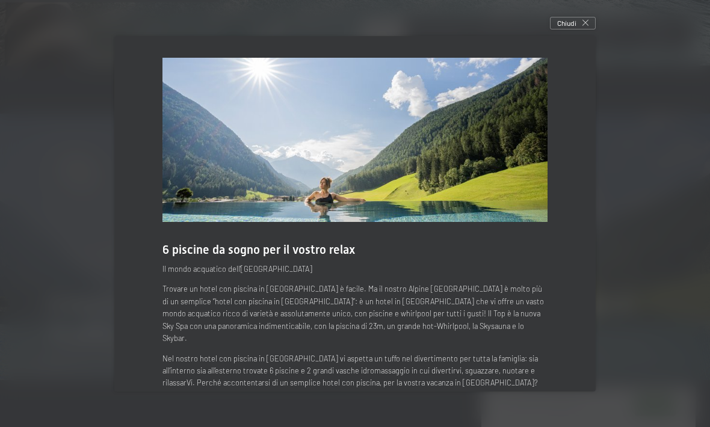
click at [427, 305] on p "Trovare un hotel con piscina in [GEOGRAPHIC_DATA] è facile. Ma il nostro Alpine…" at bounding box center [354, 313] width 385 height 61
click at [586, 23] on div "Chiudi" at bounding box center [573, 23] width 46 height 13
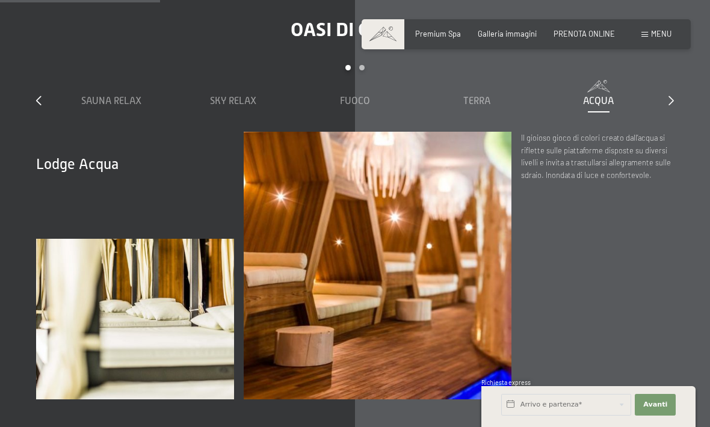
scroll to position [1341, 0]
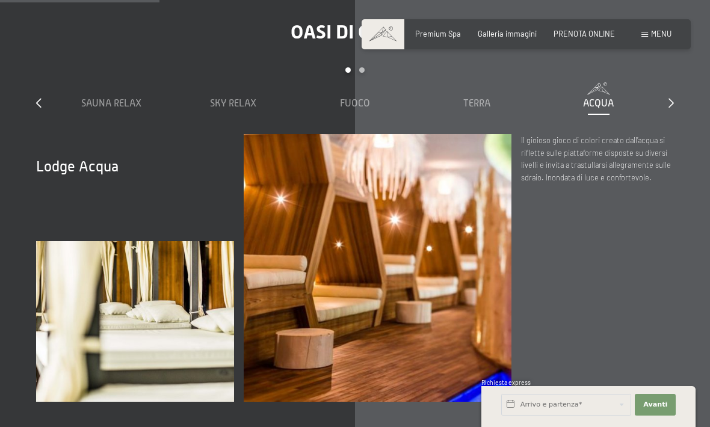
click at [669, 110] on div at bounding box center [671, 103] width 5 height 13
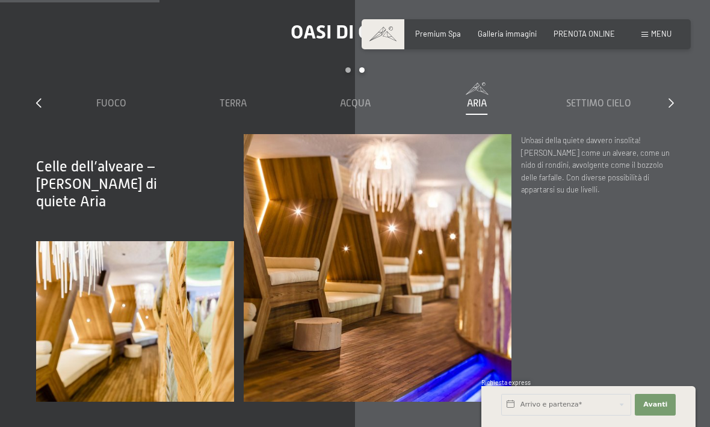
click at [671, 110] on div at bounding box center [671, 103] width 5 height 13
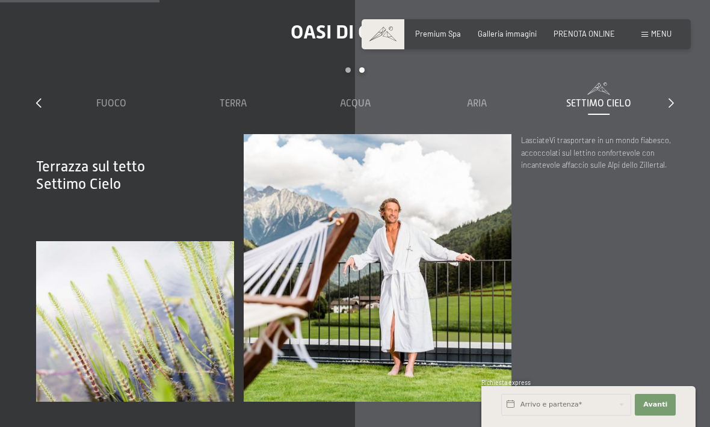
click at [40, 110] on div at bounding box center [38, 103] width 5 height 13
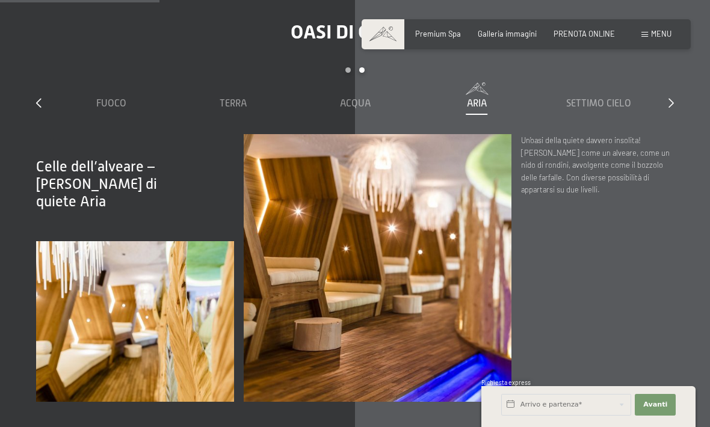
click at [223, 109] on span "Terra" at bounding box center [233, 103] width 27 height 11
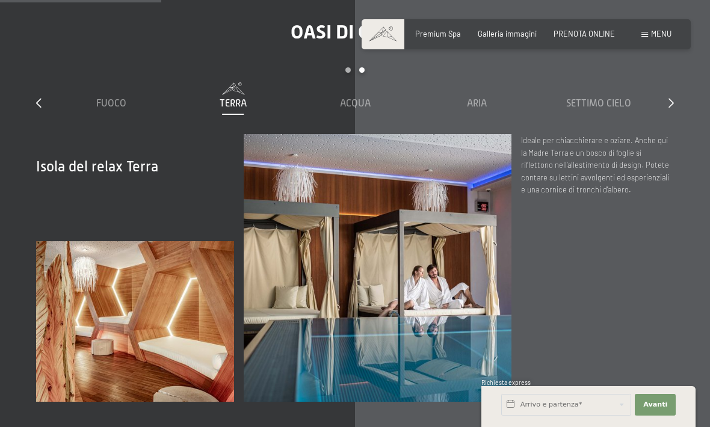
scroll to position [1341, 0]
click at [469, 110] on span "Aria" at bounding box center [477, 104] width 20 height 11
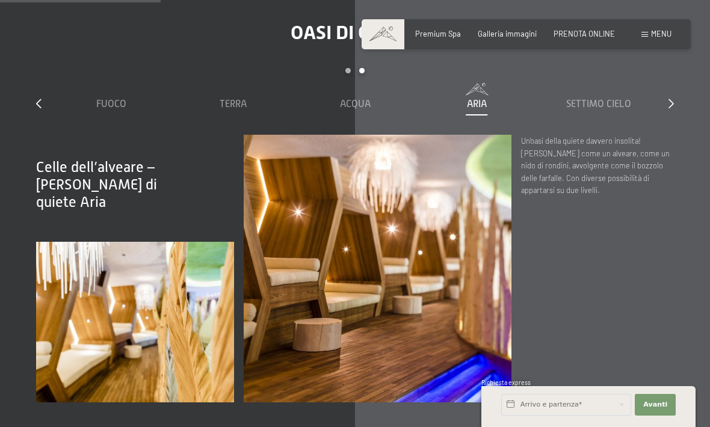
click at [38, 111] on div at bounding box center [38, 103] width 5 height 13
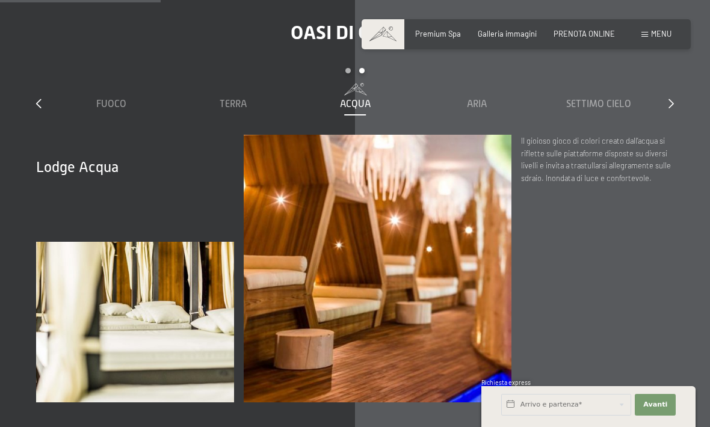
click at [38, 108] on icon at bounding box center [38, 104] width 5 height 10
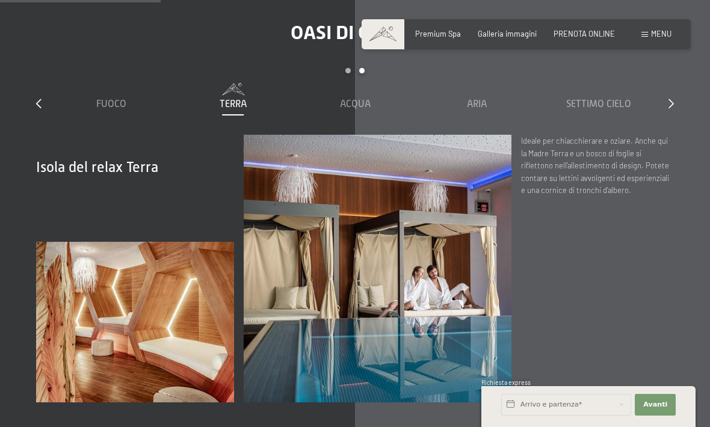
click at [37, 108] on icon at bounding box center [38, 104] width 5 height 10
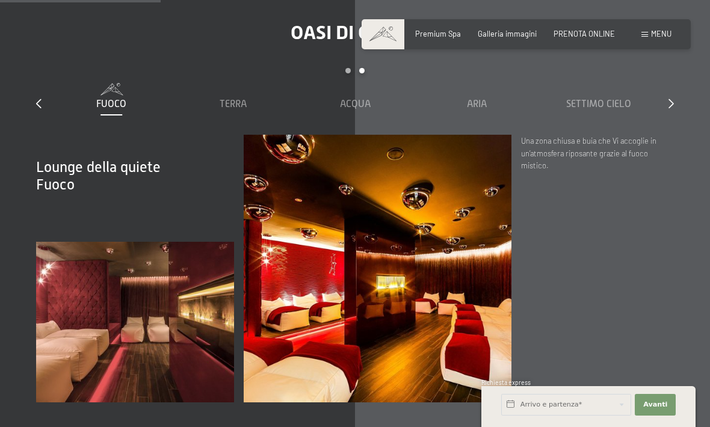
click at [39, 111] on div at bounding box center [38, 103] width 5 height 13
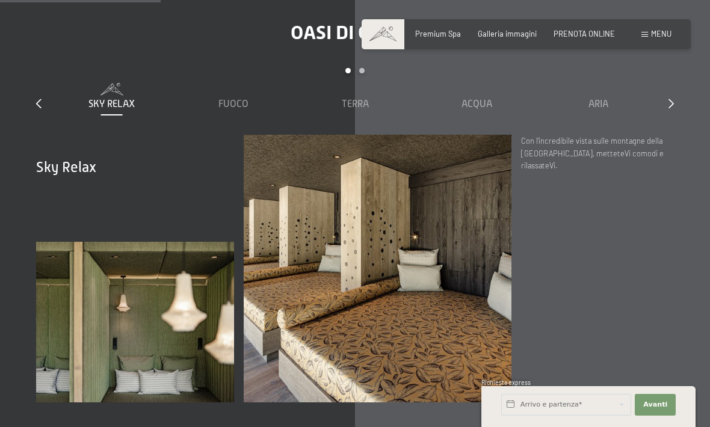
click at [37, 108] on icon at bounding box center [38, 104] width 5 height 10
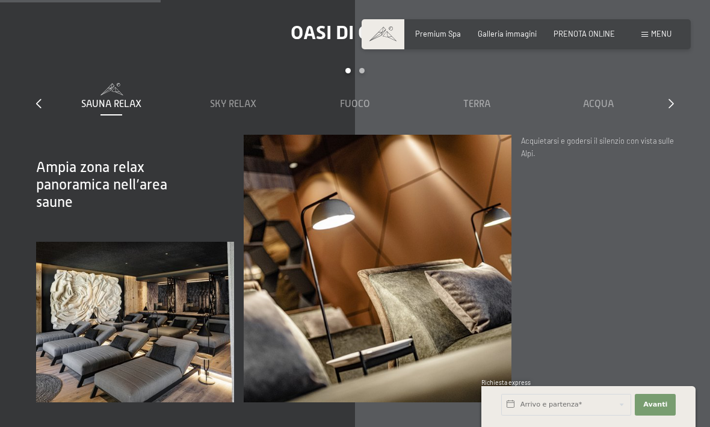
click at [27, 113] on div "Oasi di quiete slide 1 to 5 of 7 Sauna relax Sky Relax Fuoco Terra Acqua Aria S…" at bounding box center [355, 212] width 710 height 382
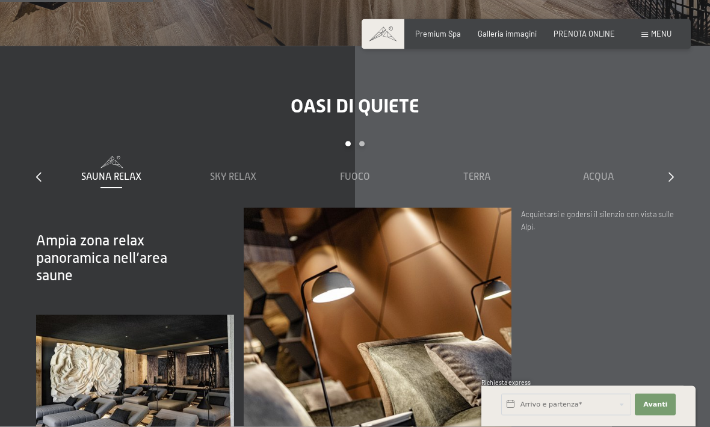
scroll to position [1266, 0]
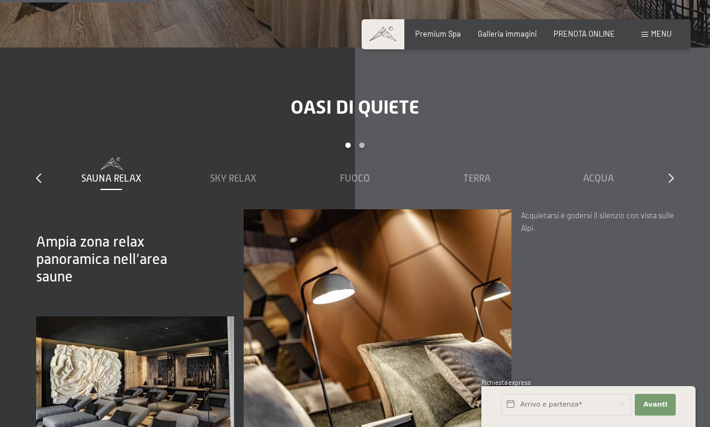
click at [603, 184] on span "Acqua" at bounding box center [598, 178] width 31 height 11
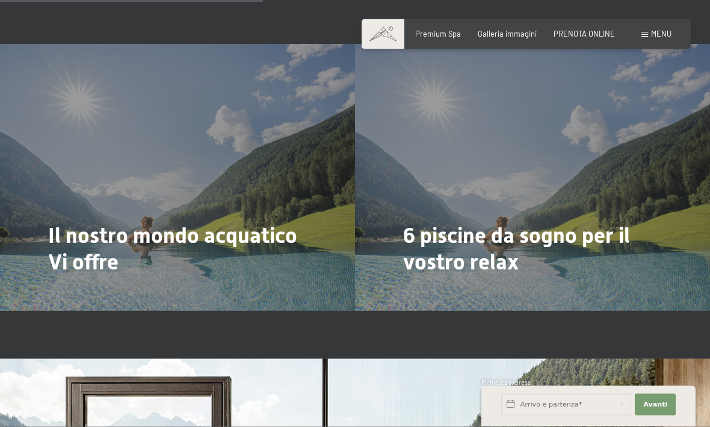
scroll to position [2195, 0]
click at [406, 288] on div at bounding box center [410, 295] width 8 height 14
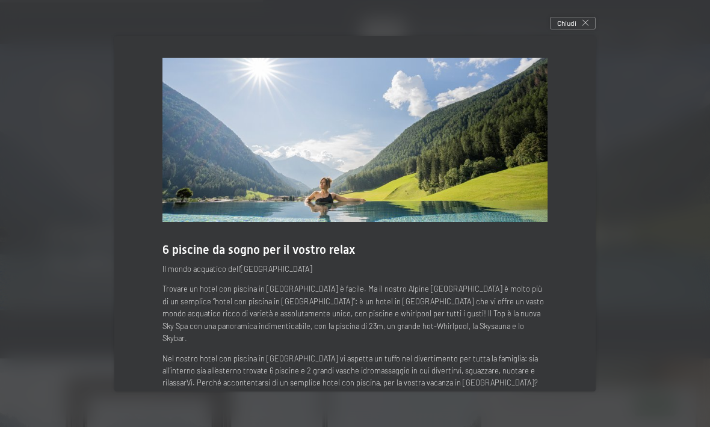
click at [583, 26] on icon at bounding box center [586, 23] width 6 height 6
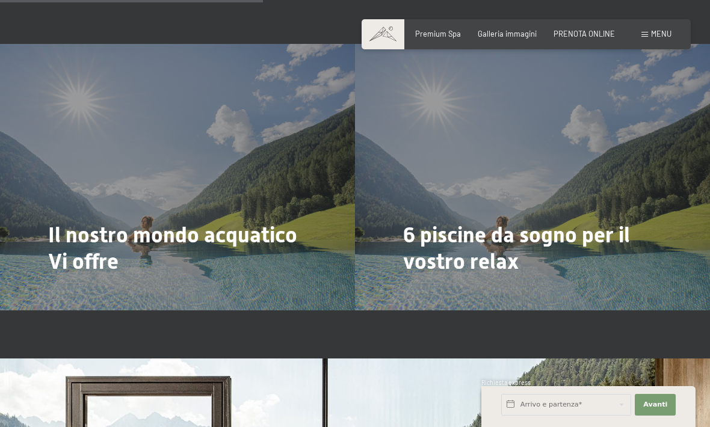
click at [66, 289] on span "Di più" at bounding box center [63, 294] width 20 height 11
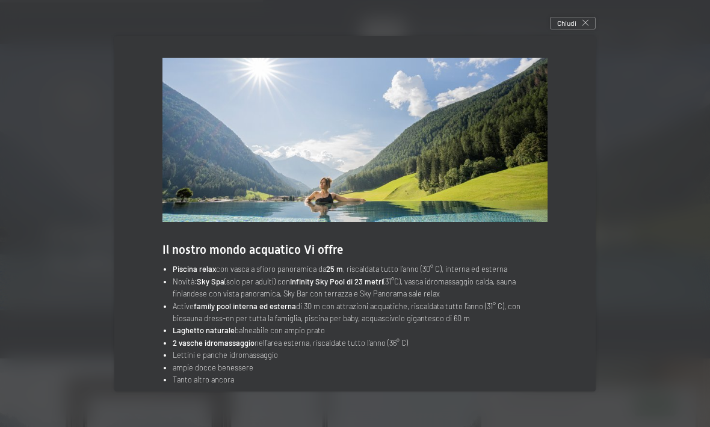
click at [578, 30] on div "Chiudi" at bounding box center [573, 23] width 46 height 13
